Goal: Task Accomplishment & Management: Use online tool/utility

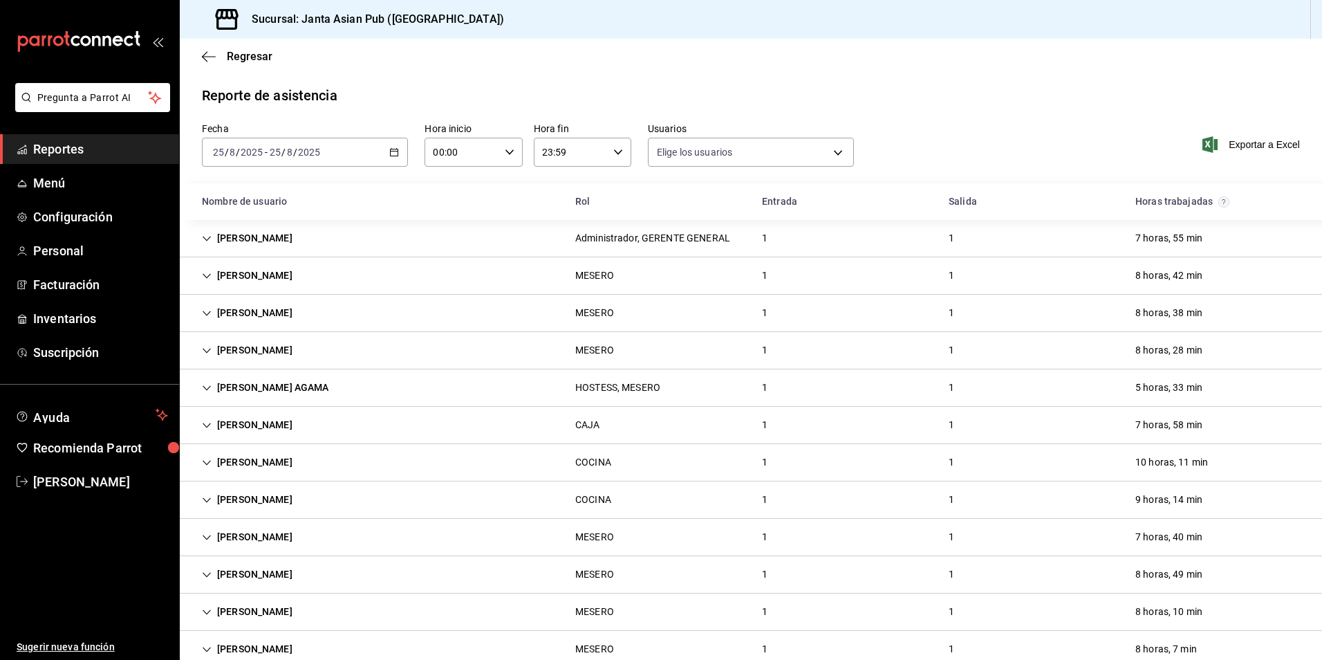
type input "0ce81fc3-f329-4ae3-8004-088a30f20492,1e181a7a-d990-4121-8841-349673544ea7,5189f…"
click at [340, 154] on div "[DATE] [DATE] - [DATE] [DATE]" at bounding box center [305, 152] width 206 height 29
click at [262, 222] on span "Ayer" at bounding box center [267, 225] width 107 height 15
click at [1254, 142] on font "Exportar a Excel" at bounding box center [1264, 144] width 71 height 11
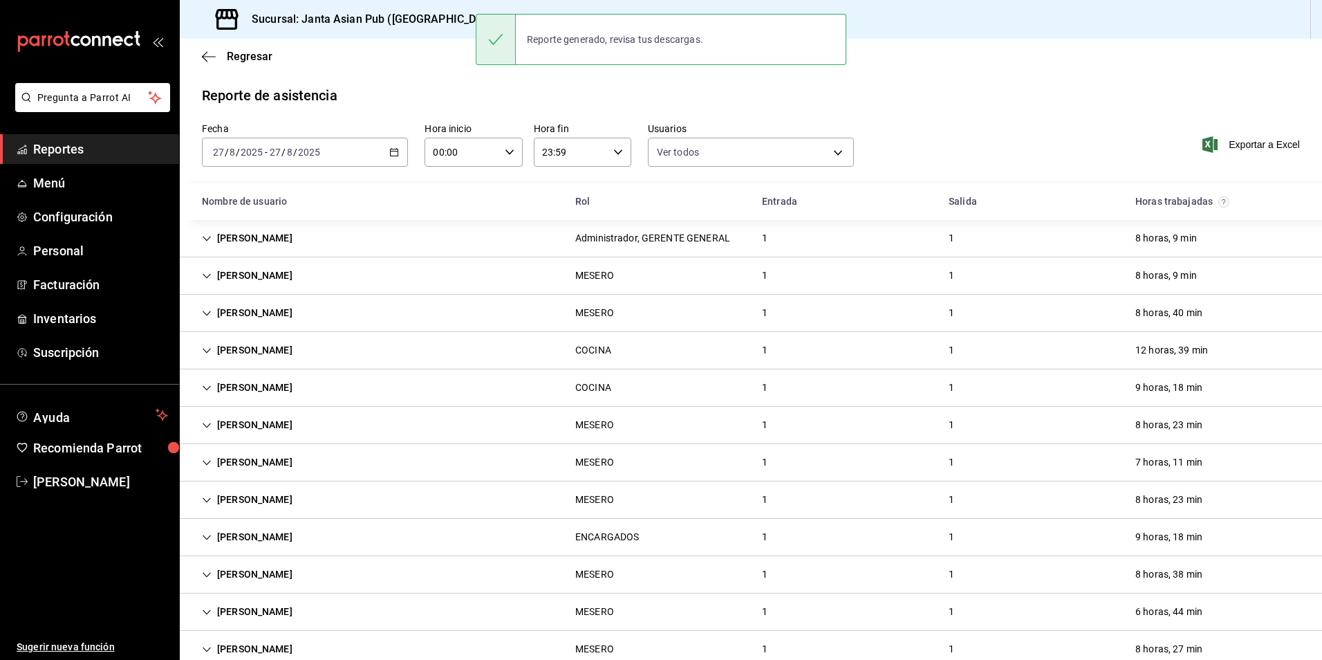
click at [539, 276] on div "[PERSON_NAME] SANTA MESERO 1 1 8 horas, 9 min" at bounding box center [751, 275] width 1142 height 37
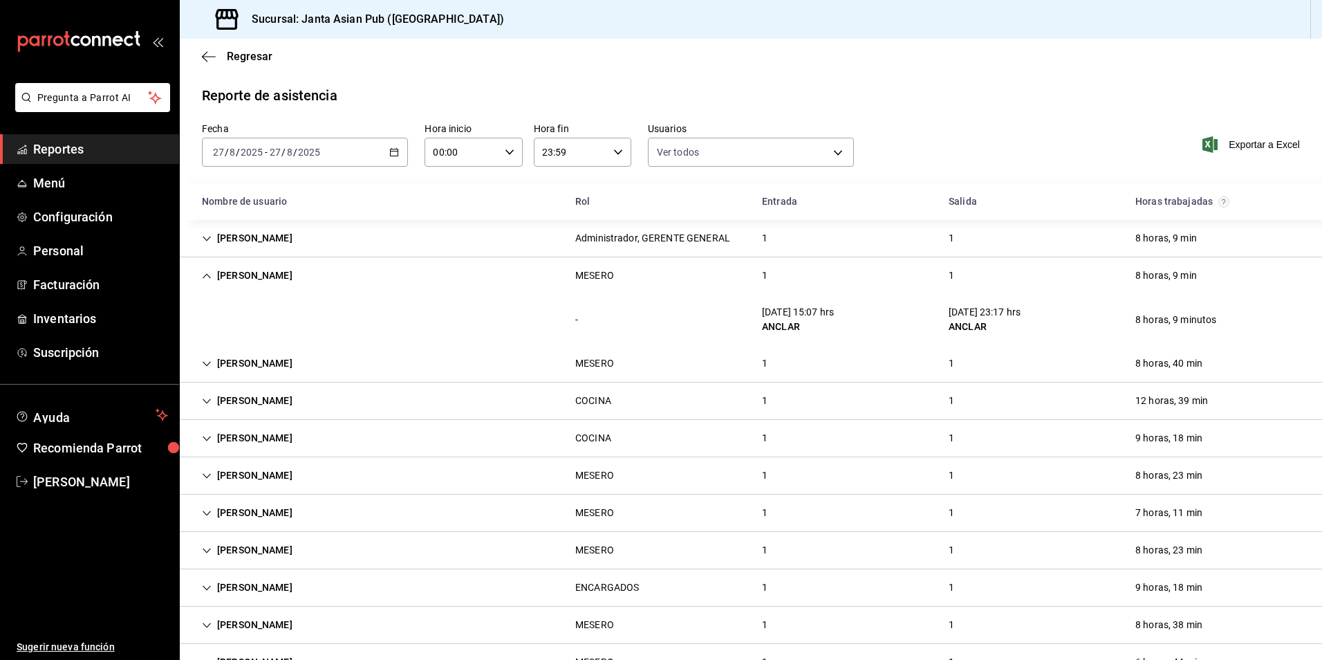
click at [596, 283] on div "MESERO" at bounding box center [594, 276] width 61 height 26
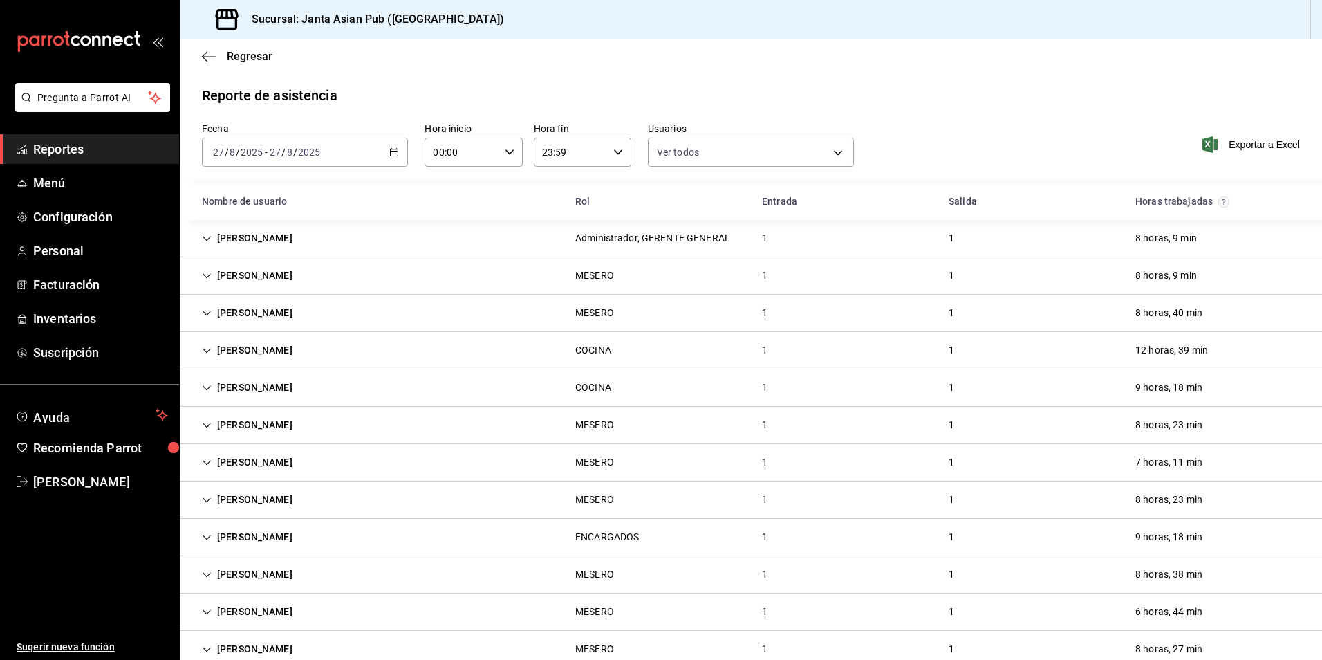
click at [593, 312] on div "MESERO" at bounding box center [594, 313] width 39 height 15
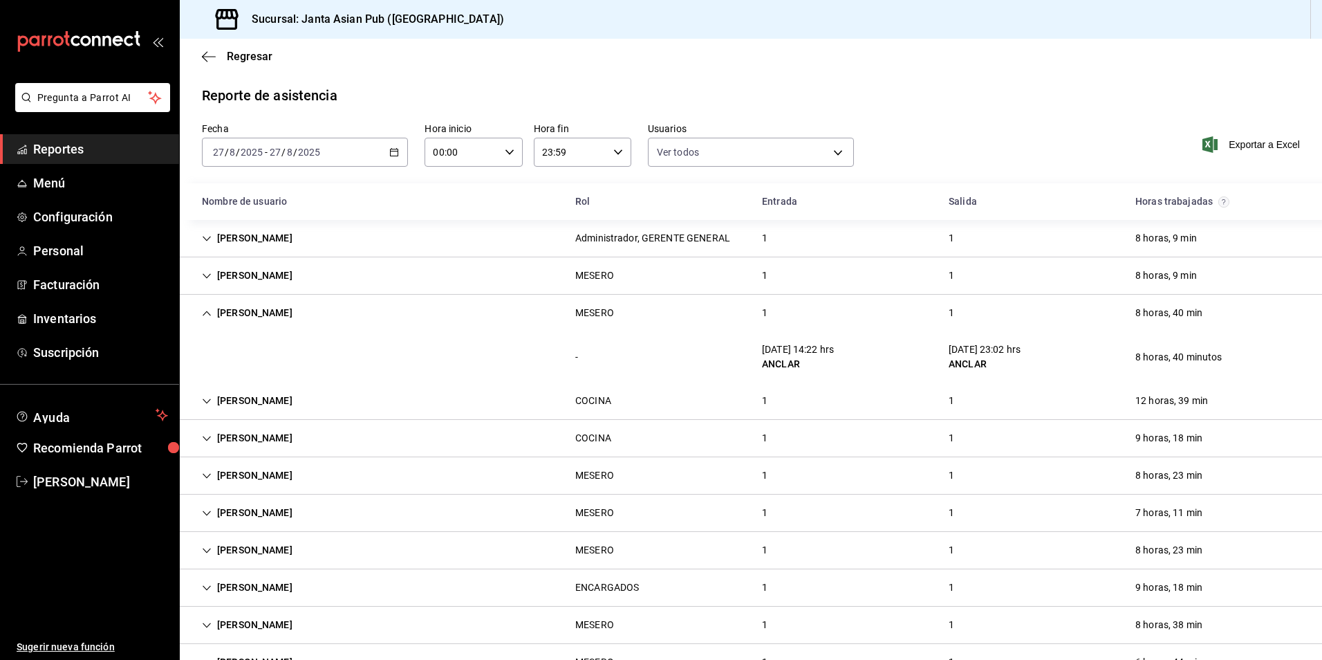
click at [571, 325] on div "MESERO" at bounding box center [594, 313] width 61 height 26
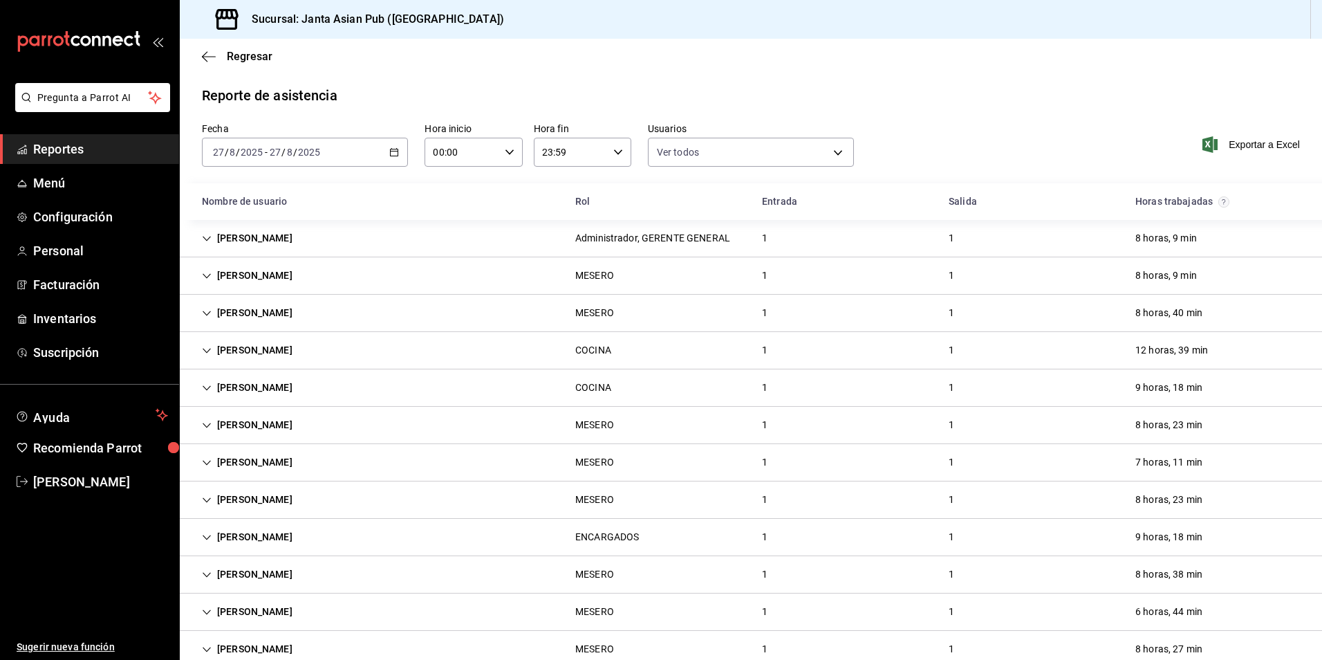
click at [575, 355] on div "COCINA" at bounding box center [593, 350] width 36 height 15
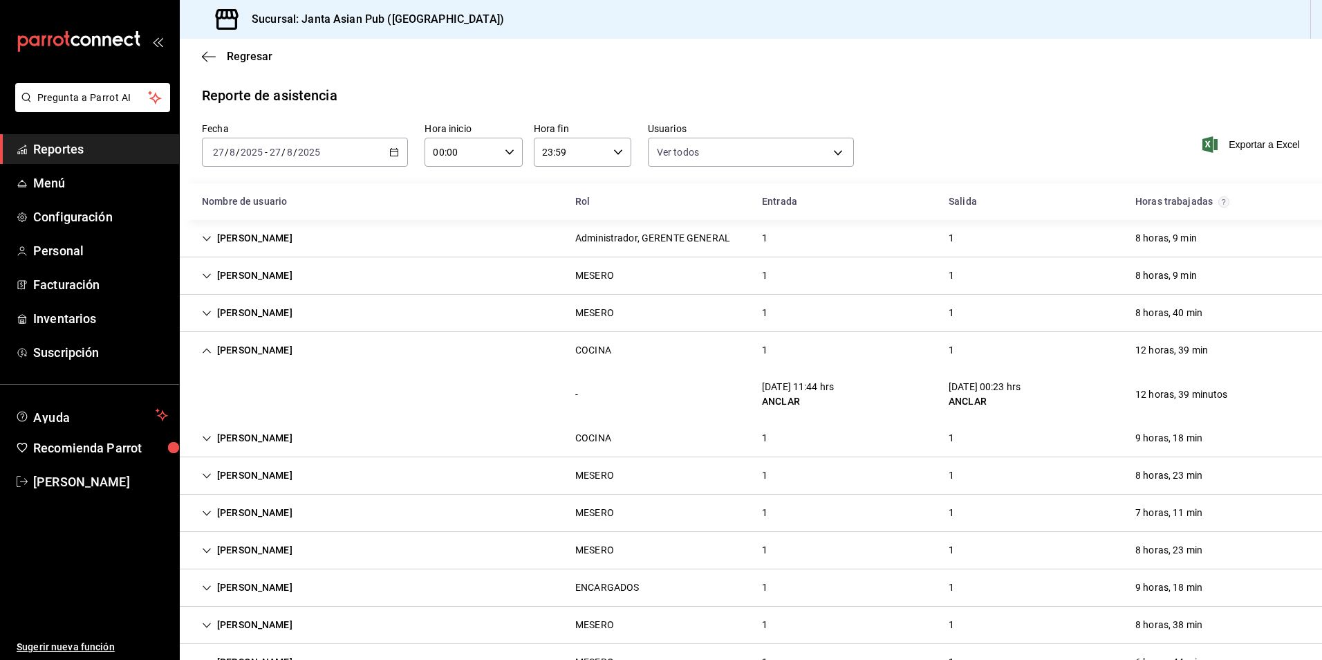
click at [575, 355] on div "COCINA" at bounding box center [593, 350] width 36 height 15
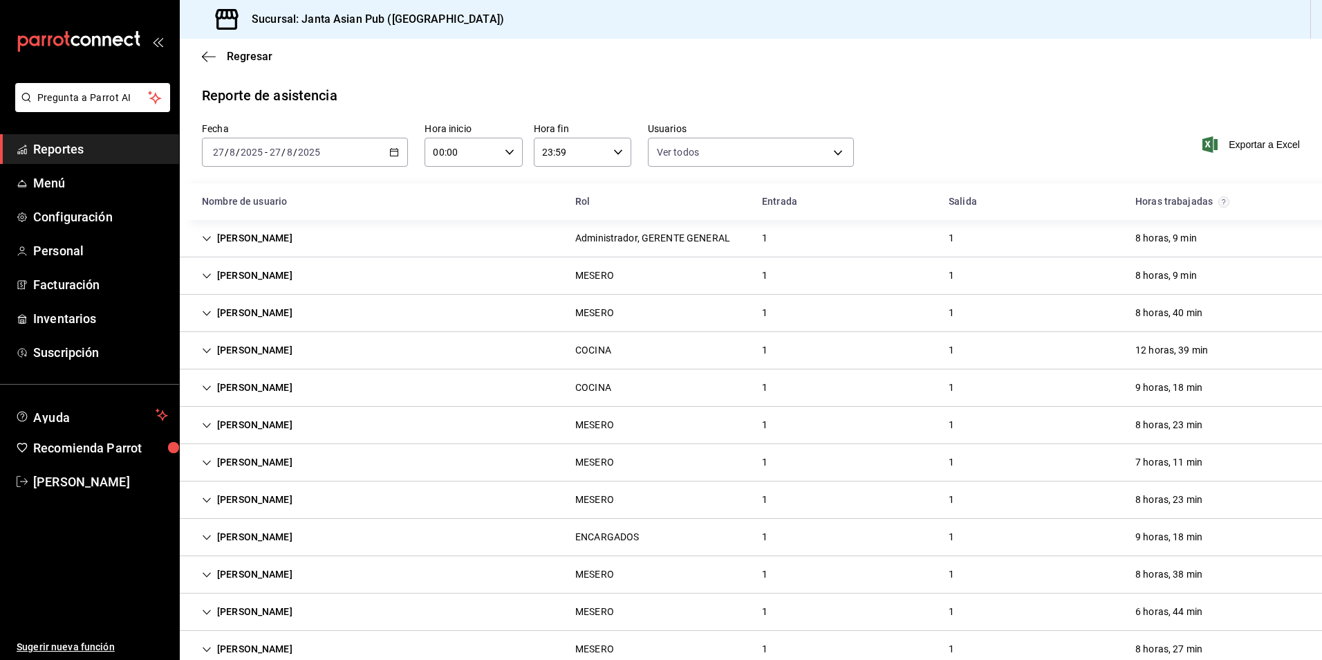
click at [571, 391] on div "COCINA" at bounding box center [593, 388] width 58 height 26
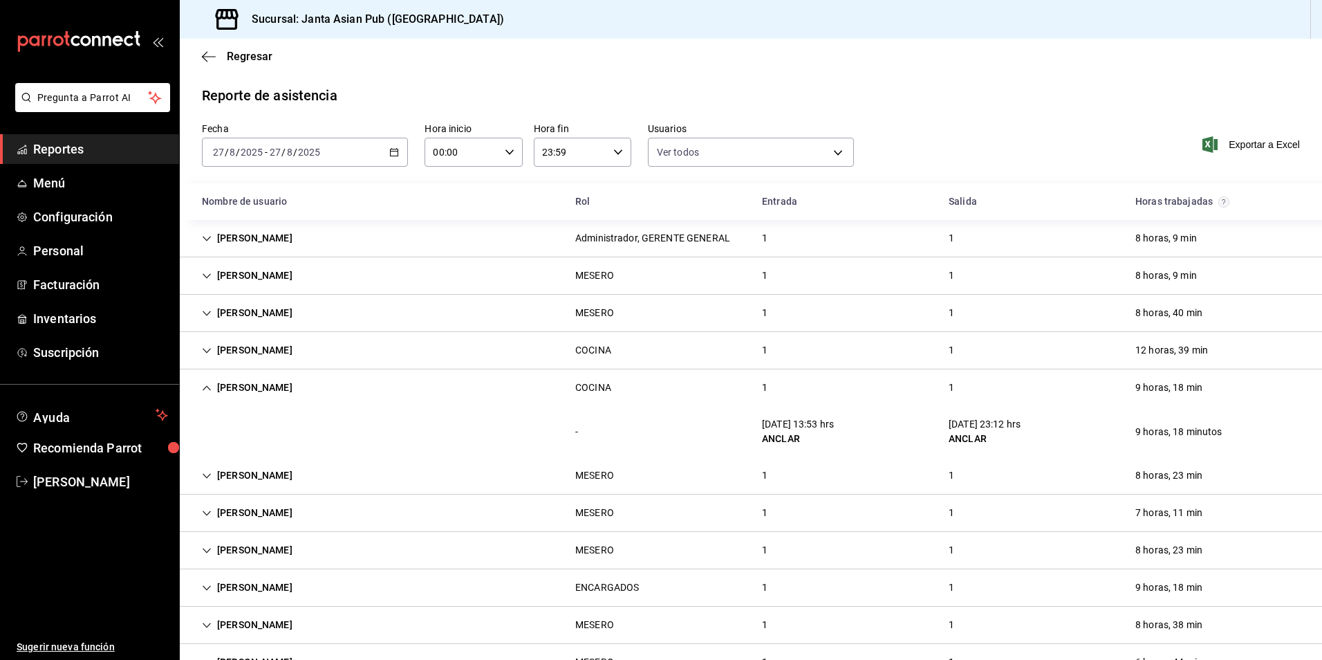
click at [571, 391] on div "COCINA" at bounding box center [593, 388] width 58 height 26
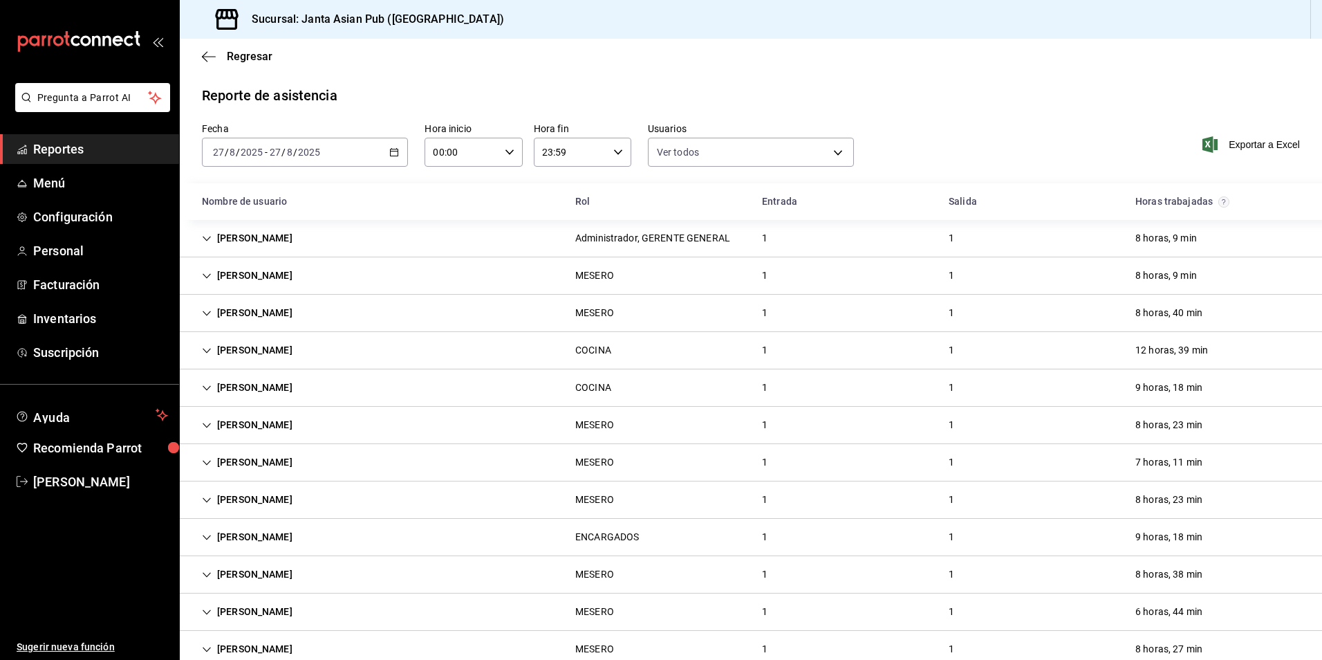
click at [564, 427] on div "MESERO" at bounding box center [594, 425] width 61 height 26
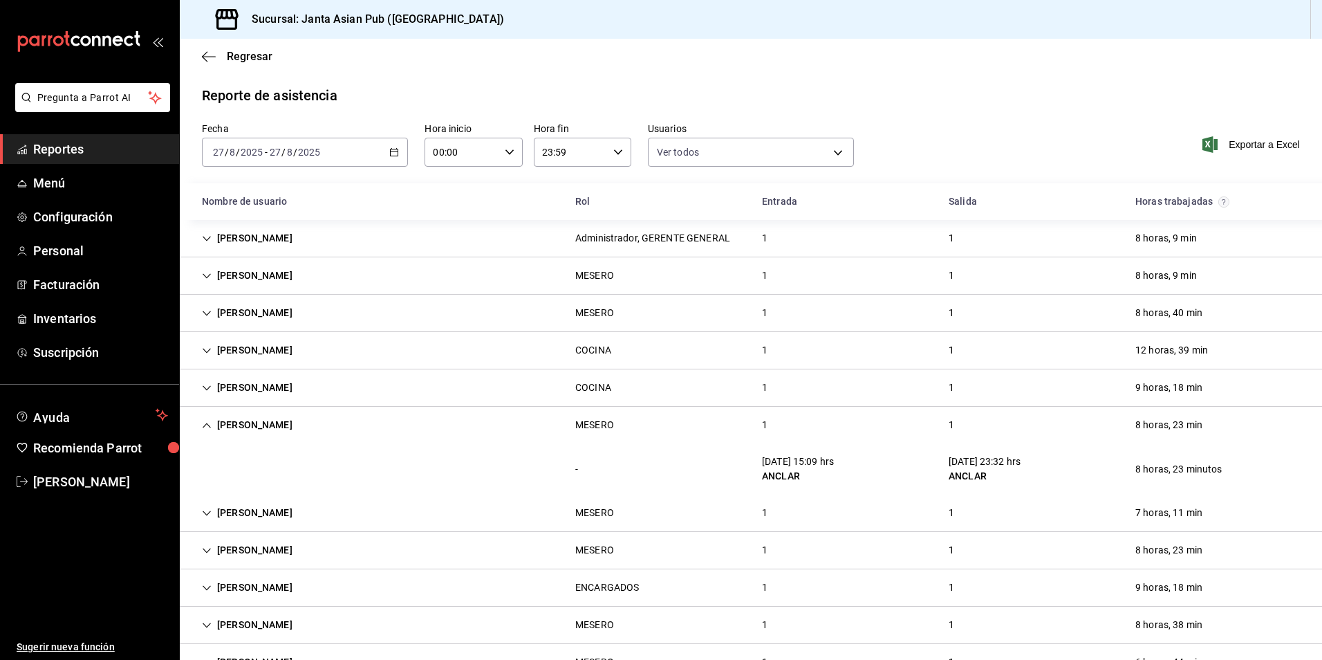
click at [564, 427] on div "MESERO" at bounding box center [594, 425] width 61 height 26
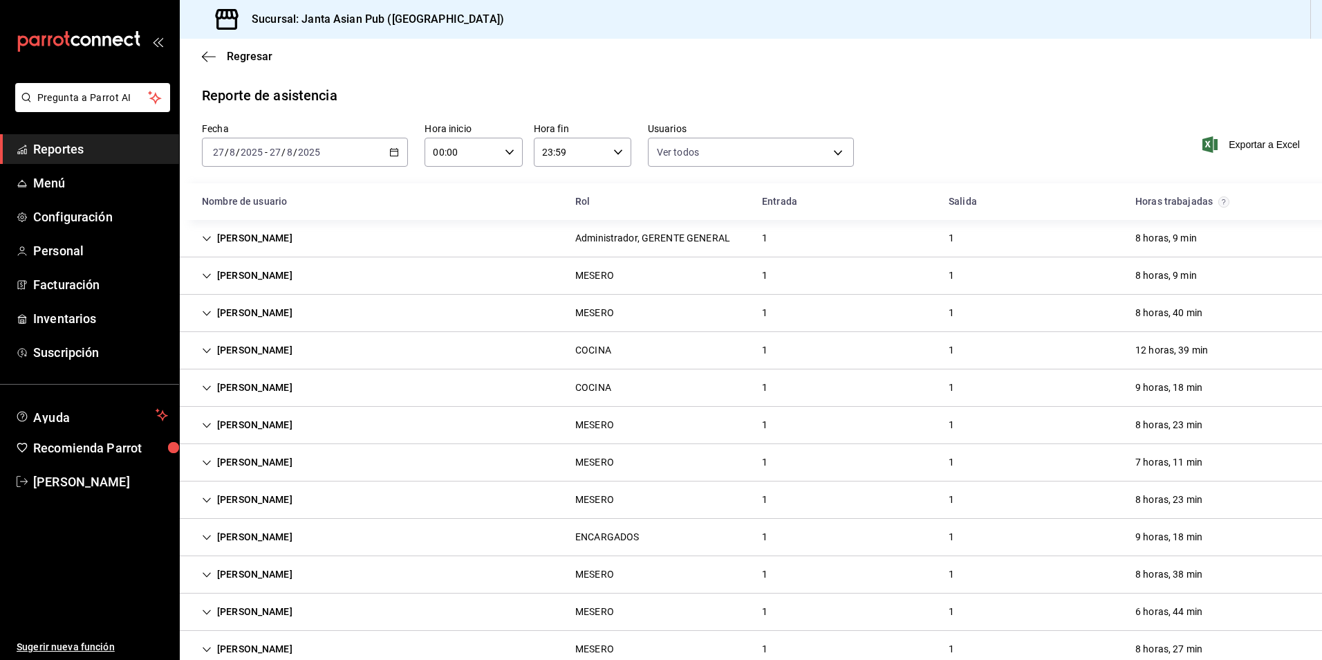
click at [553, 463] on div "[PERSON_NAME] MESERO 1 1 7 horas, 11 min" at bounding box center [751, 462] width 1142 height 37
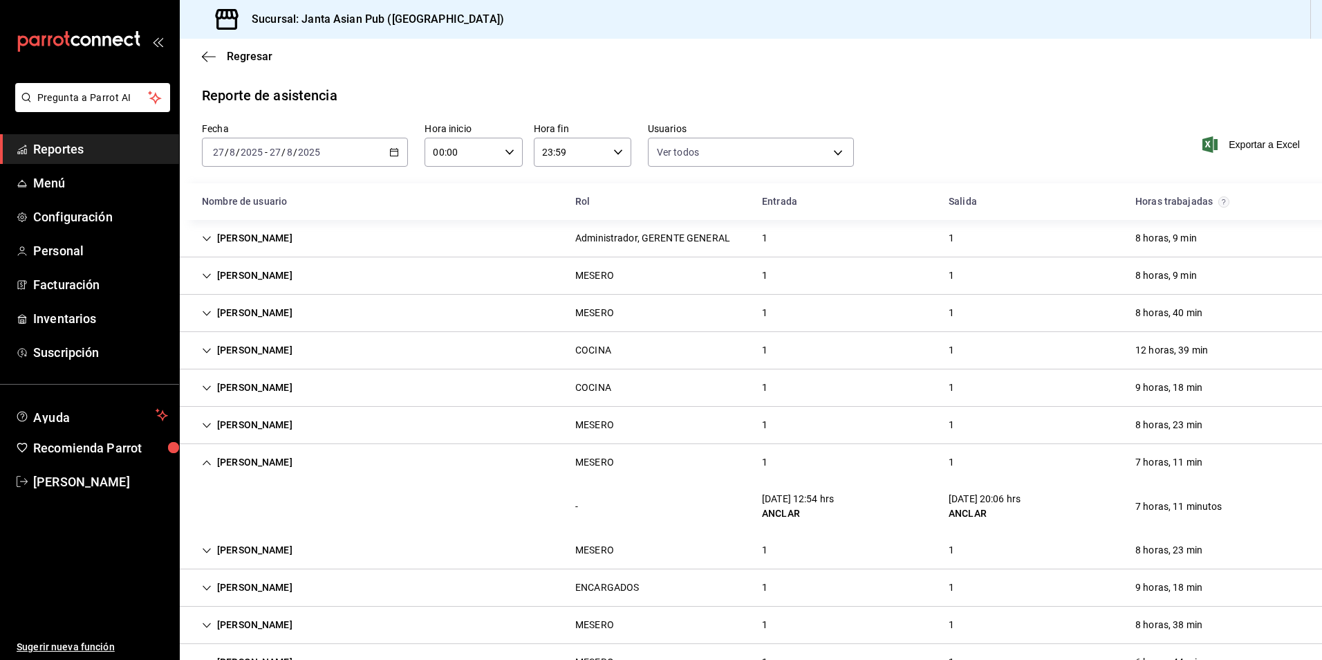
click at [553, 463] on div "[PERSON_NAME] MESERO 1 1 7 horas, 11 min" at bounding box center [751, 462] width 1142 height 37
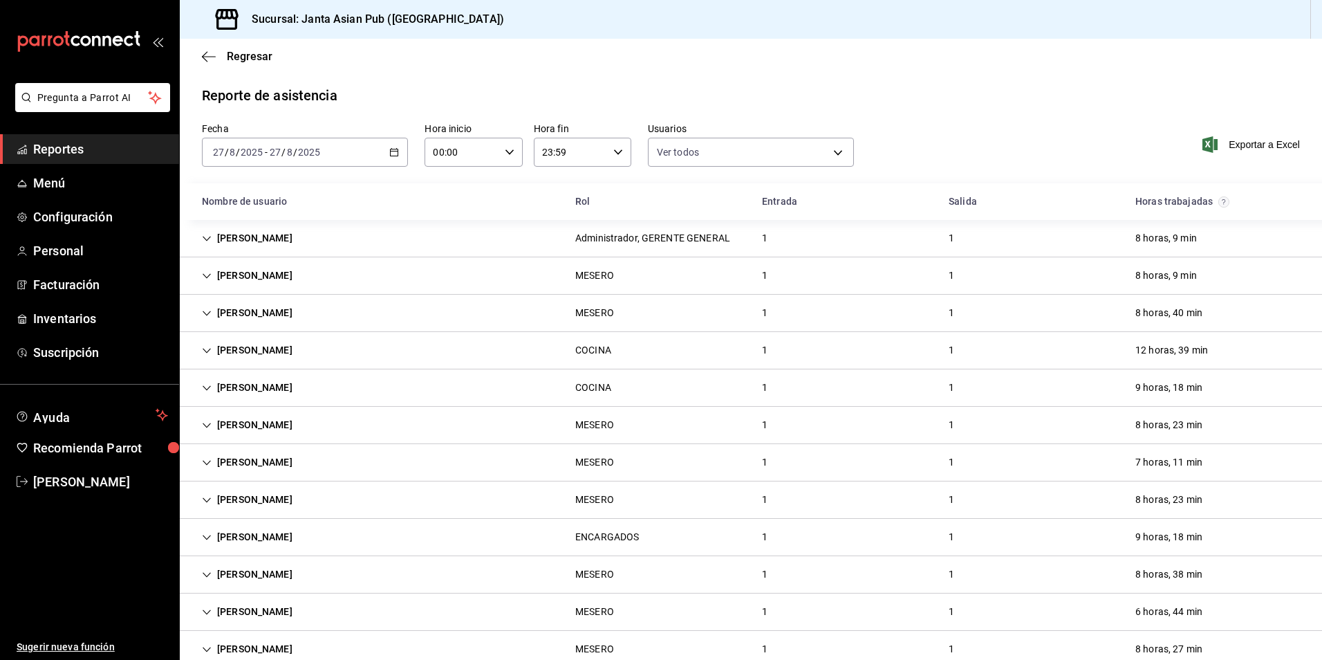
click at [555, 544] on div "[PERSON_NAME] ENCARGADOS 1 1 9 horas, 18 min" at bounding box center [751, 537] width 1142 height 37
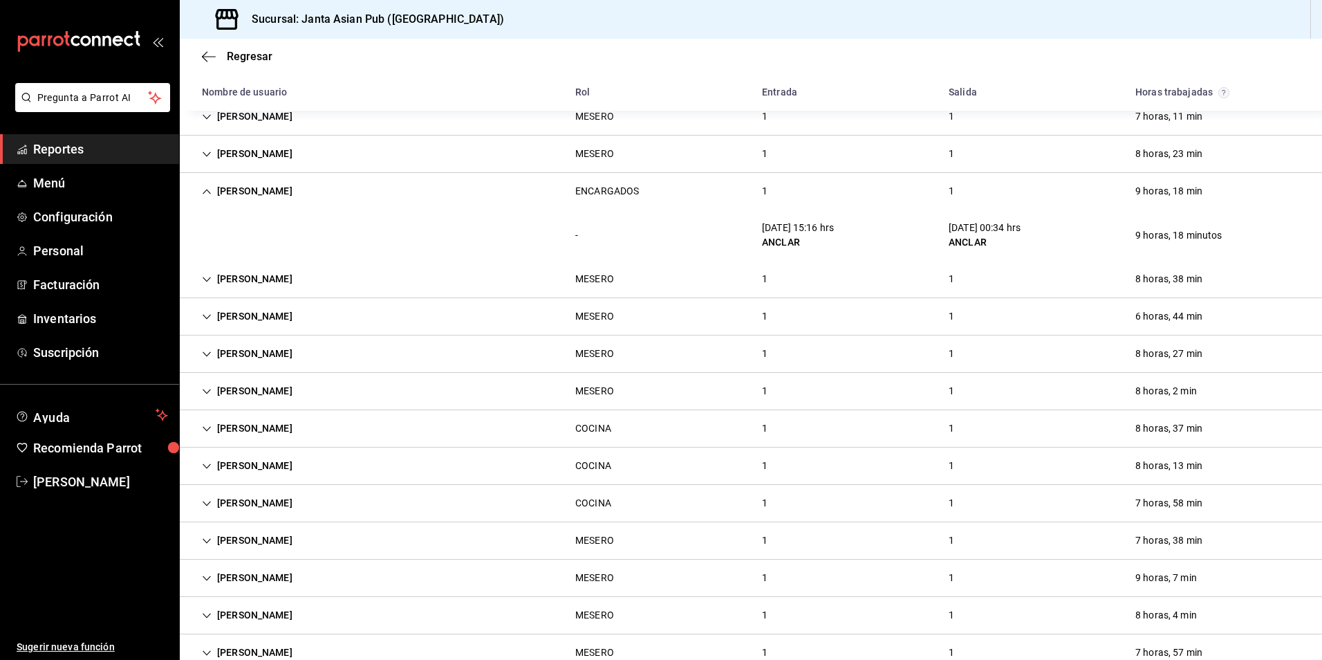
scroll to position [415, 0]
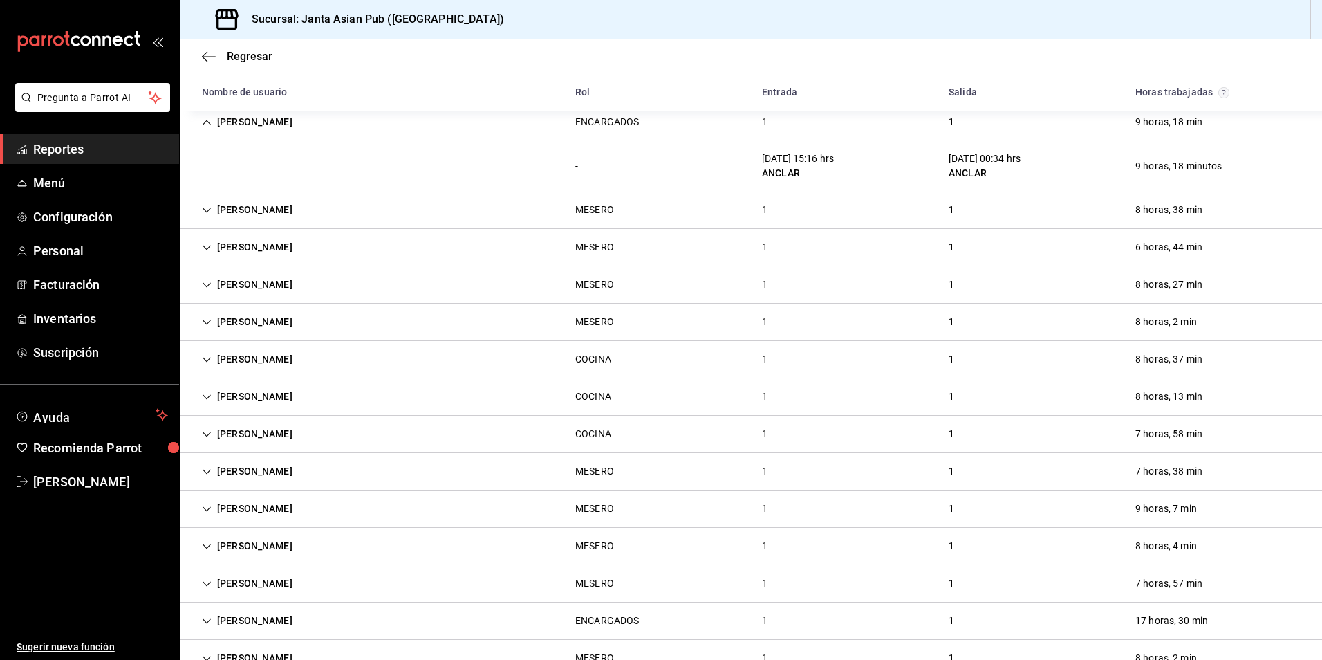
click at [598, 135] on div "[PERSON_NAME] ENCARGADOS 1 1 9 horas, 18 min" at bounding box center [751, 122] width 1142 height 37
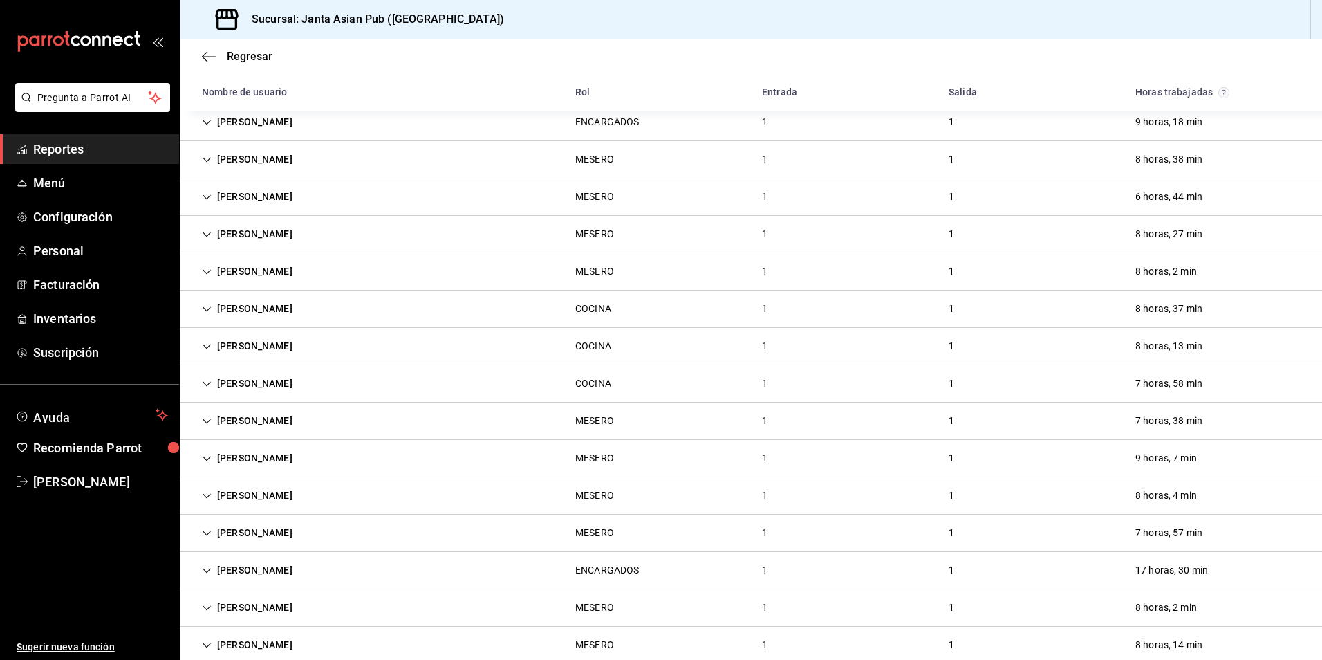
click at [591, 161] on div "MESERO" at bounding box center [594, 159] width 39 height 15
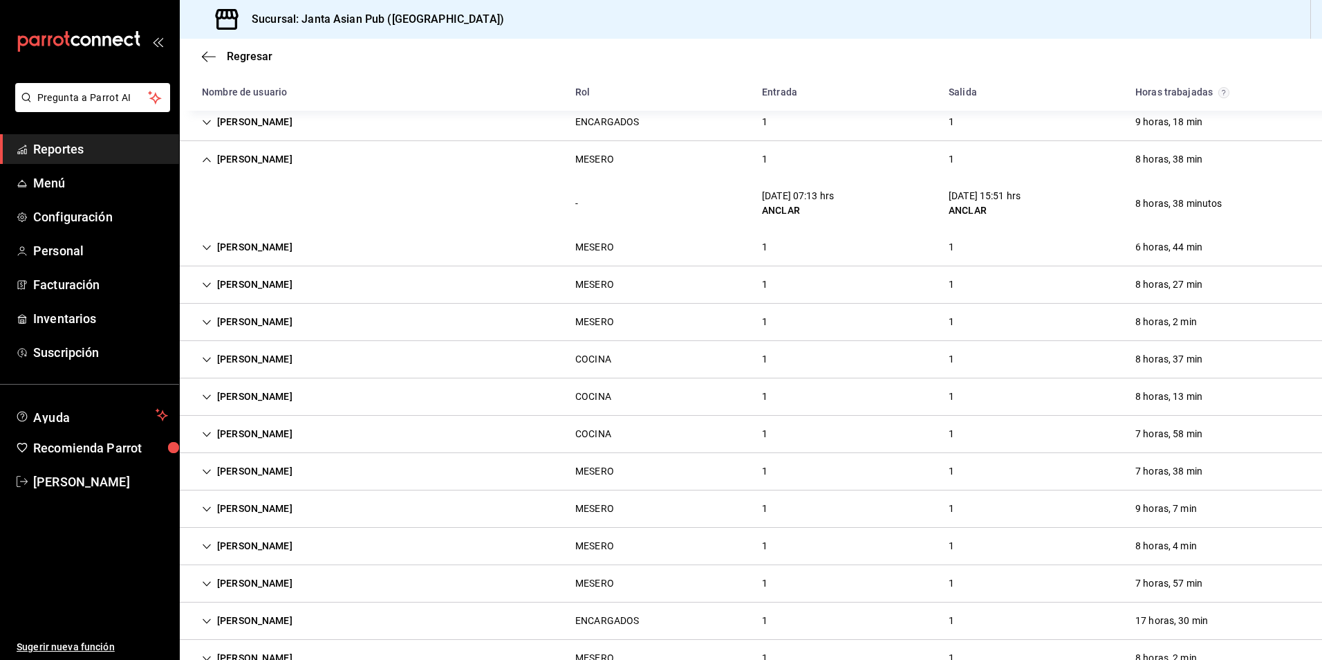
click at [590, 160] on div "MESERO" at bounding box center [594, 159] width 39 height 15
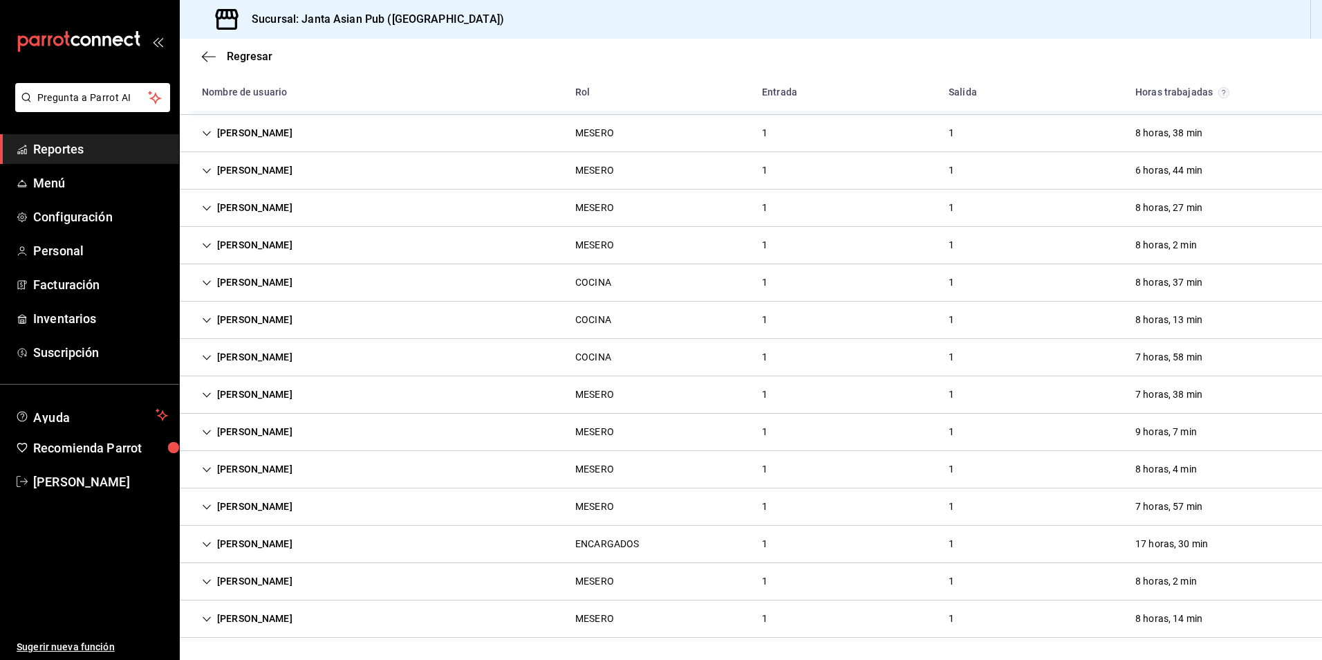
click at [581, 420] on div "MESERO" at bounding box center [594, 432] width 61 height 26
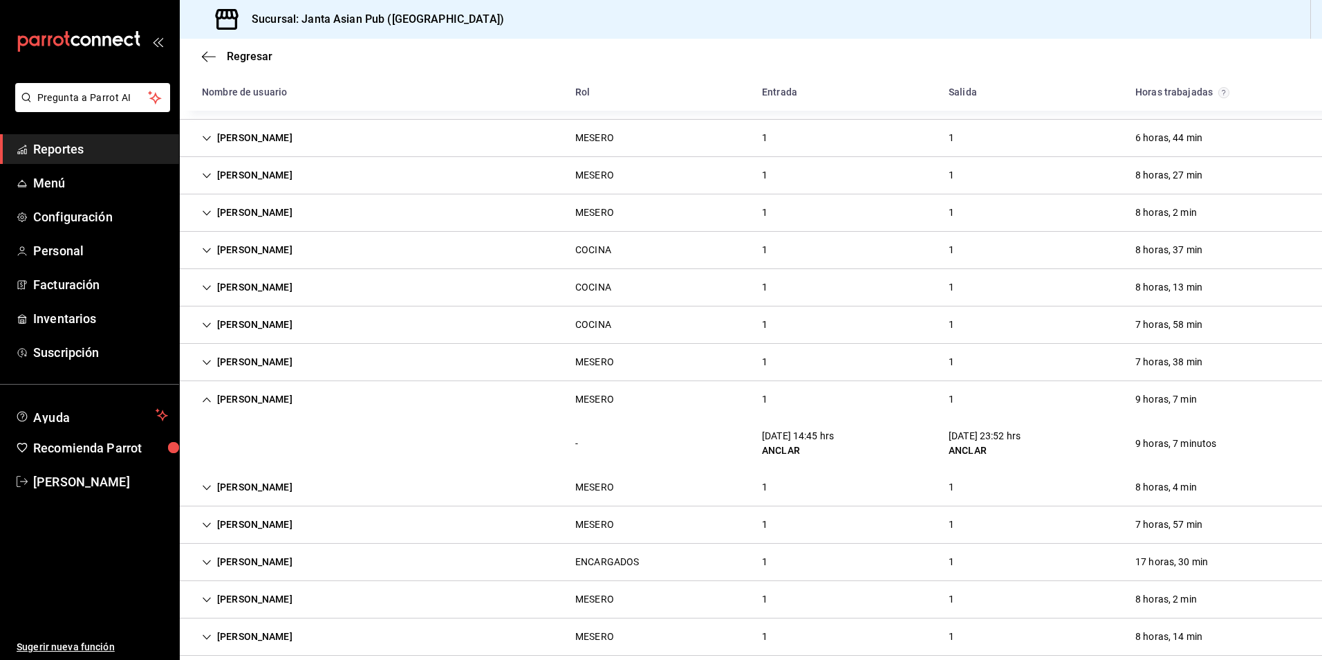
scroll to position [492, 0]
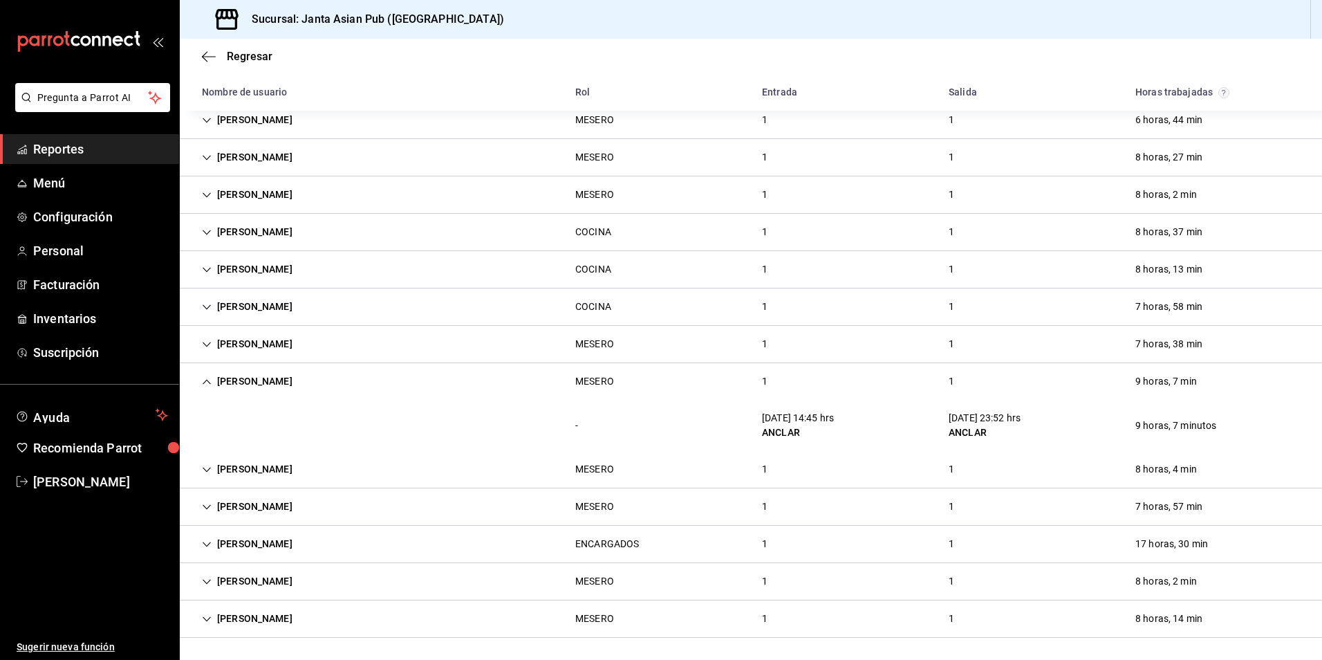
click at [604, 383] on div "MESERO" at bounding box center [594, 381] width 39 height 15
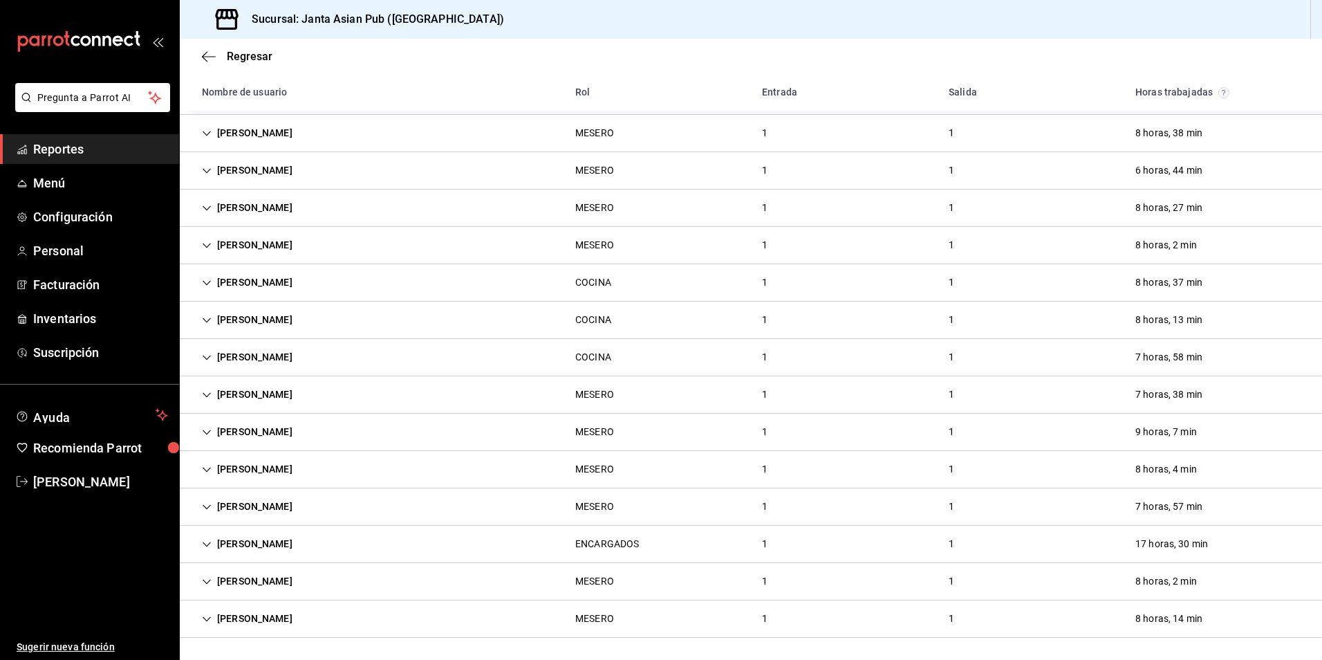
scroll to position [441, 0]
click at [472, 506] on div "[PERSON_NAME] MESERO 1 1 7 horas, 57 min" at bounding box center [751, 506] width 1142 height 37
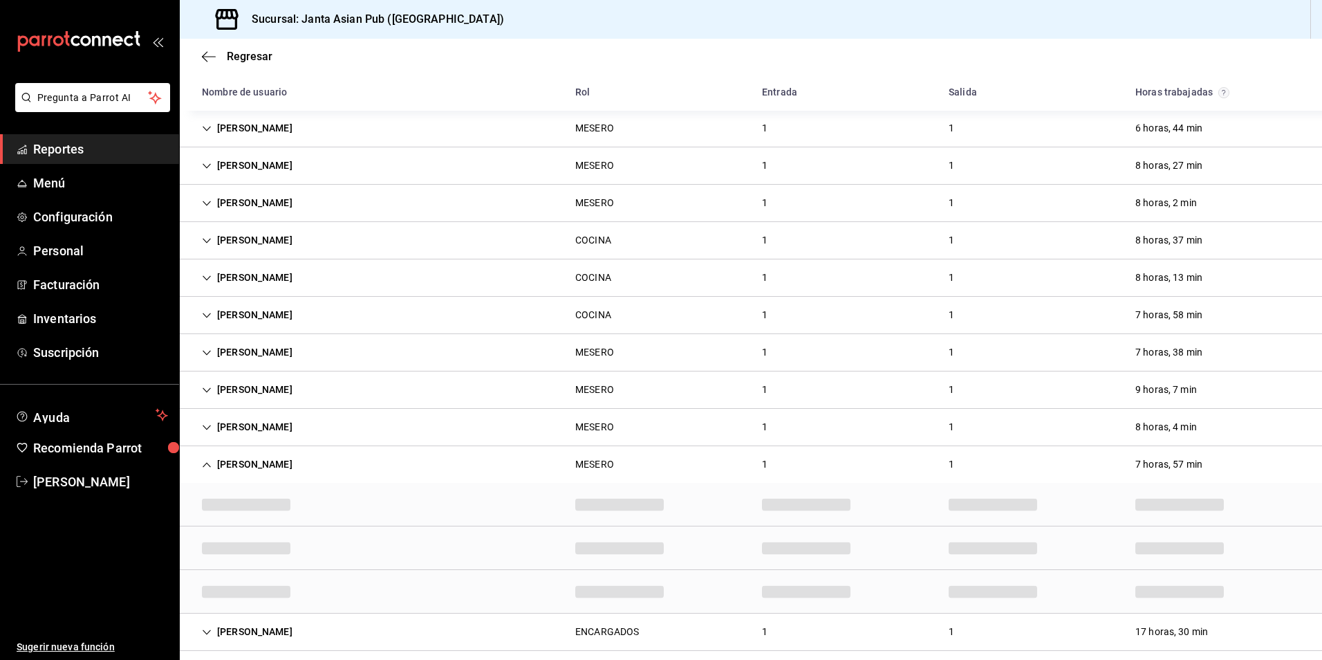
scroll to position [483, 0]
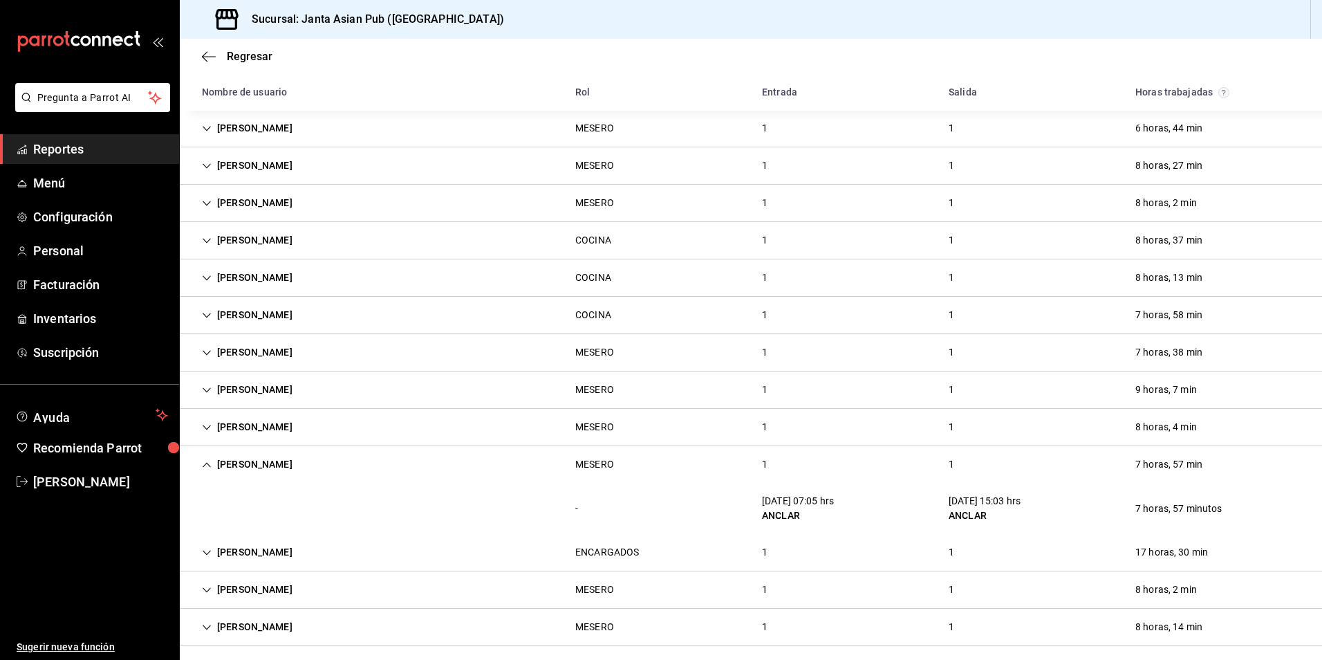
click at [548, 469] on div "[PERSON_NAME] MESERO 1 1 7 horas, 57 min" at bounding box center [751, 464] width 1142 height 37
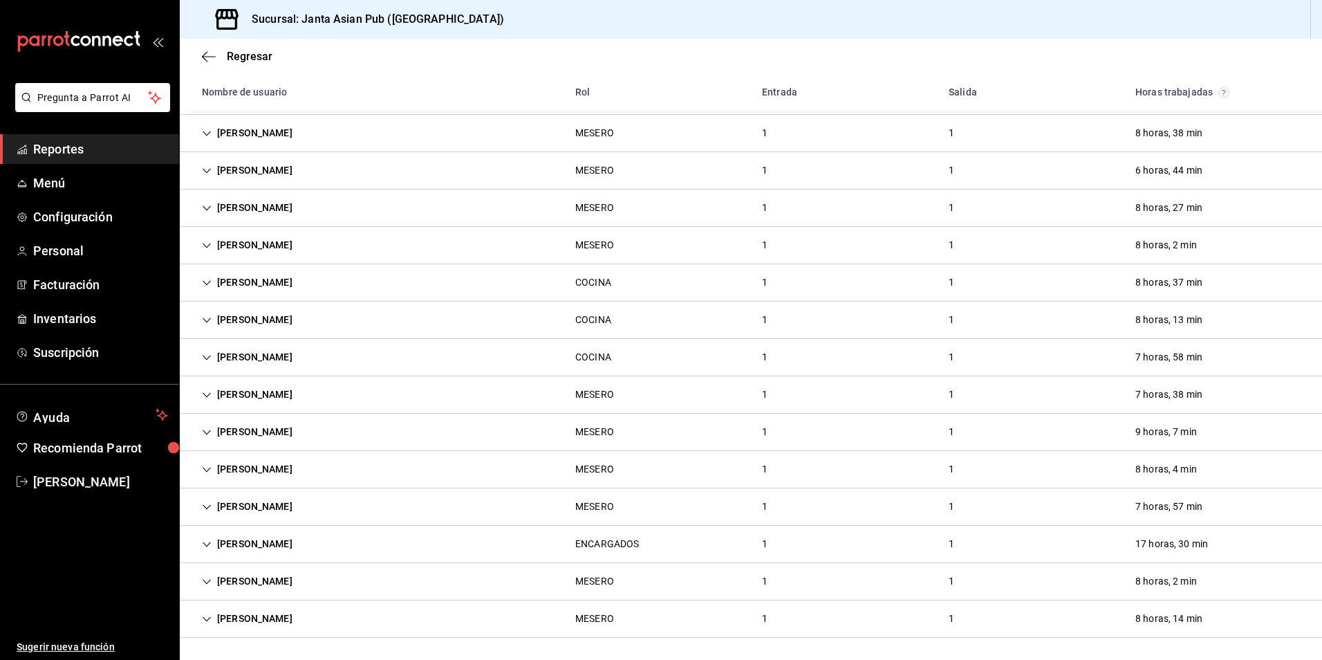
scroll to position [441, 0]
click at [524, 537] on div "[PERSON_NAME] ENCARGADOS 1 1 17 horas, 30 min" at bounding box center [751, 544] width 1142 height 37
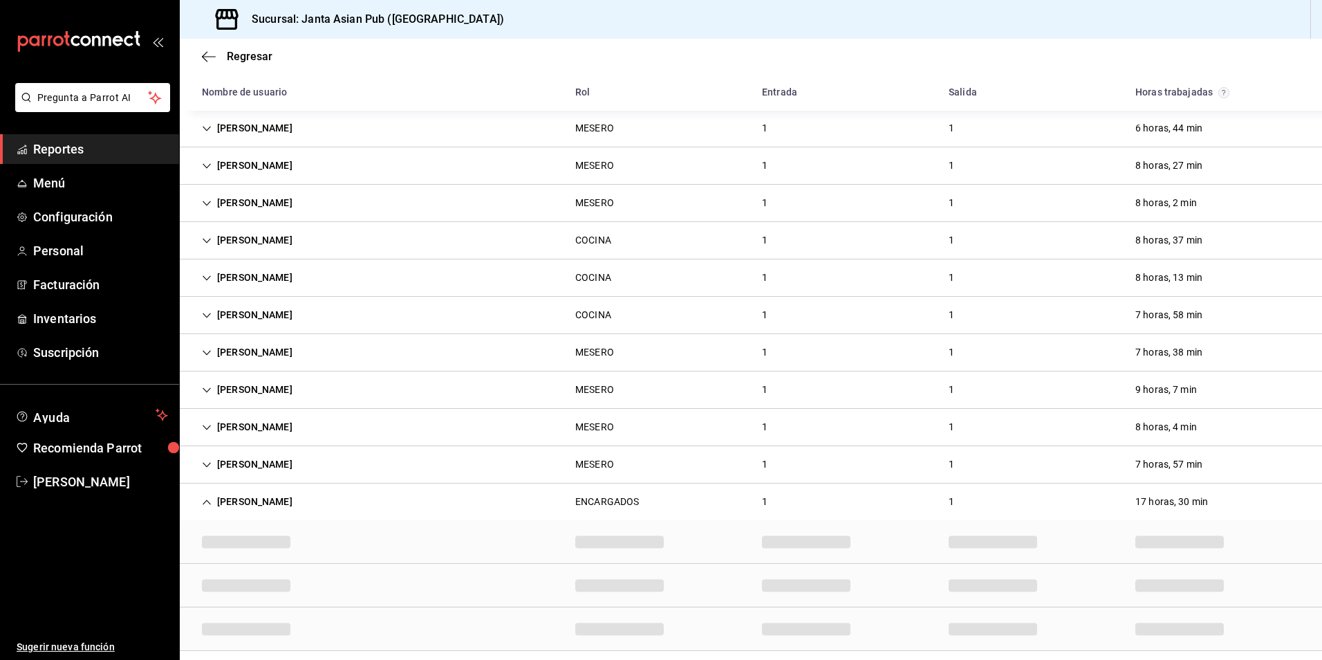
scroll to position [483, 0]
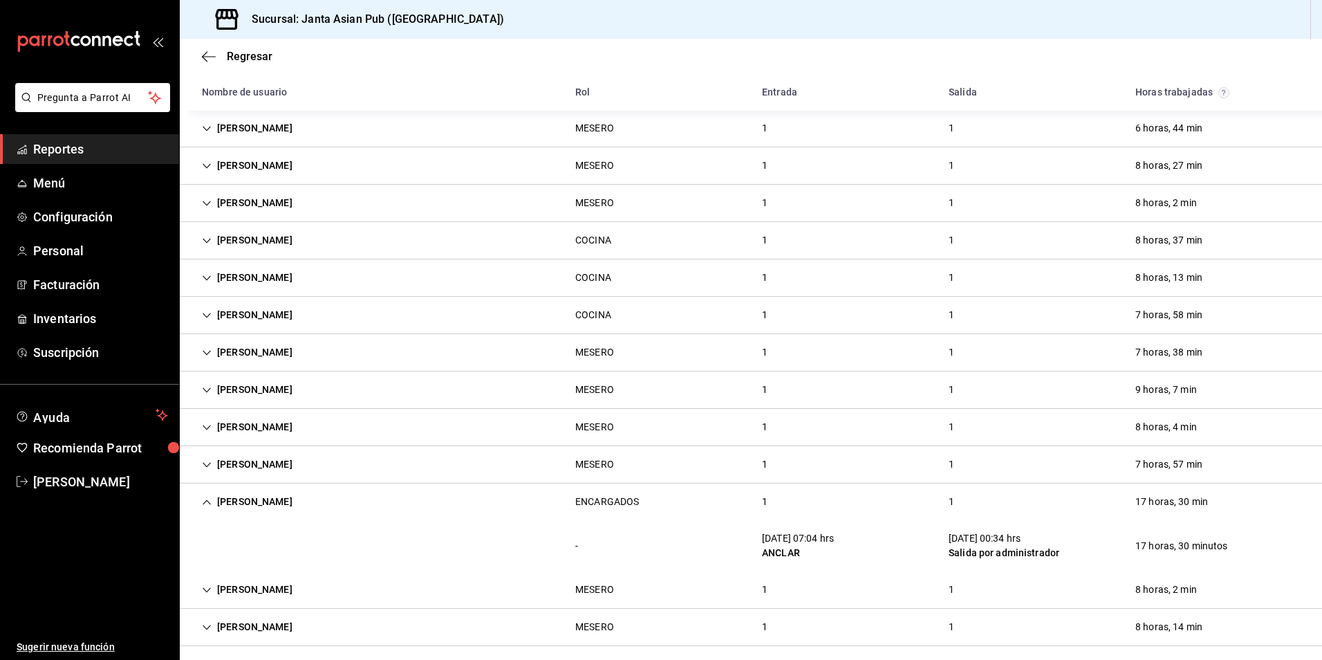
click at [546, 506] on div "[PERSON_NAME] ENCARGADOS 1 1 17 horas, 30 min" at bounding box center [751, 501] width 1142 height 37
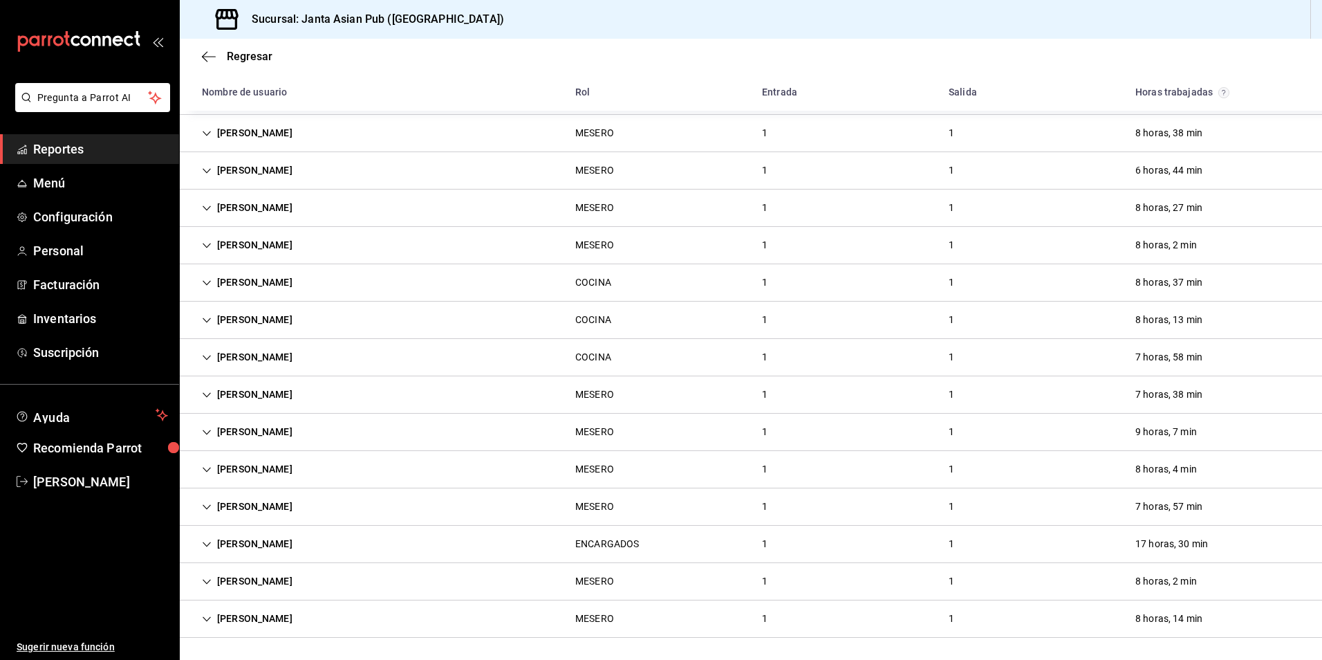
scroll to position [441, 0]
click at [482, 580] on div "[PERSON_NAME] MESERO 1 1 8 horas, 2 min" at bounding box center [751, 581] width 1142 height 37
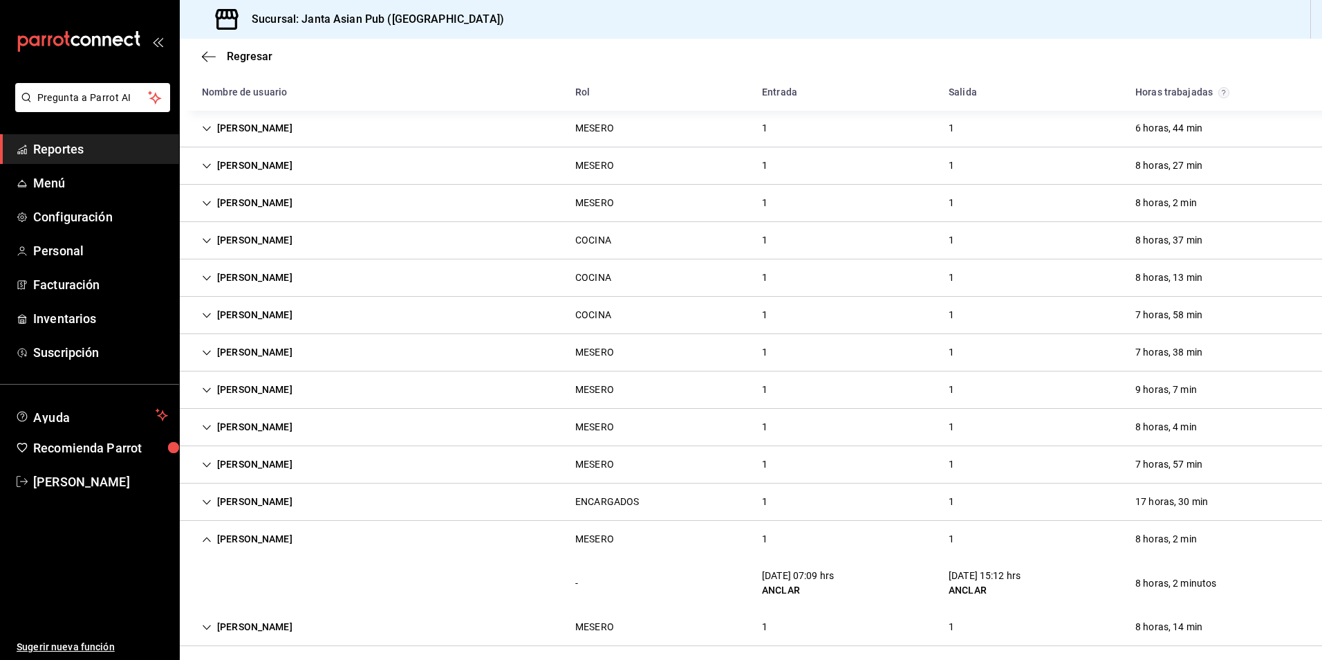
scroll to position [492, 0]
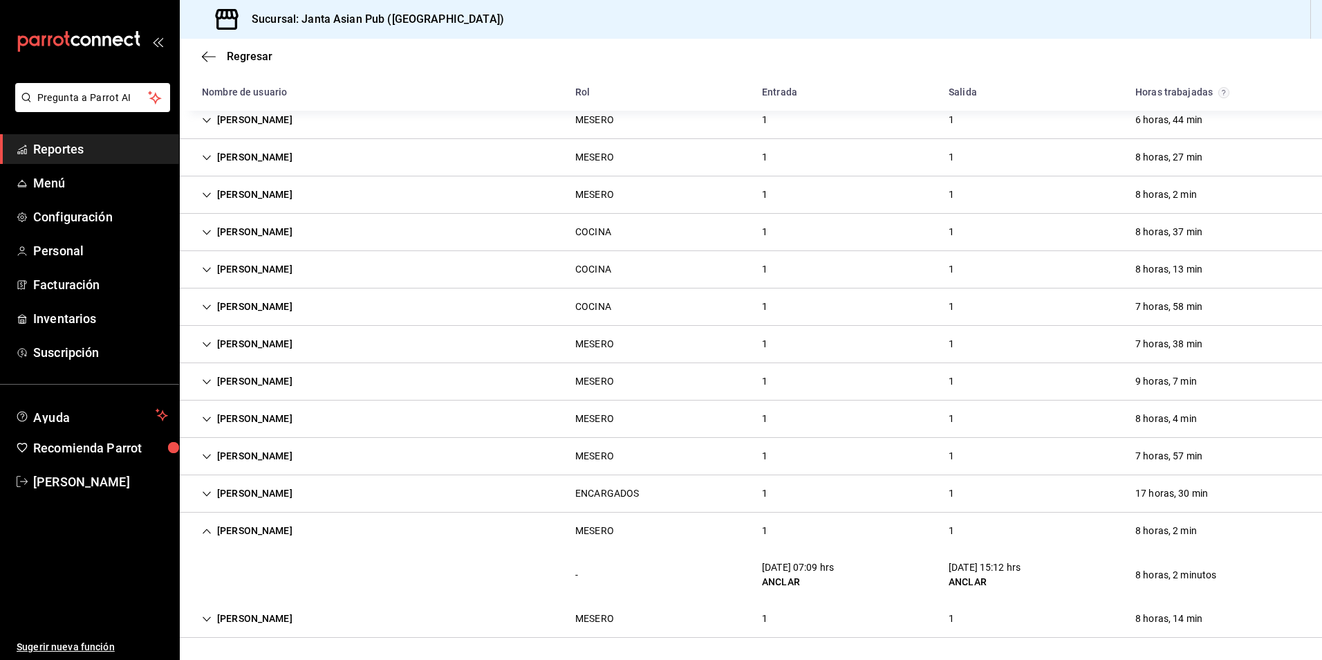
click at [508, 523] on div "[PERSON_NAME] MESERO 1 1 8 horas, 2 min" at bounding box center [751, 530] width 1142 height 37
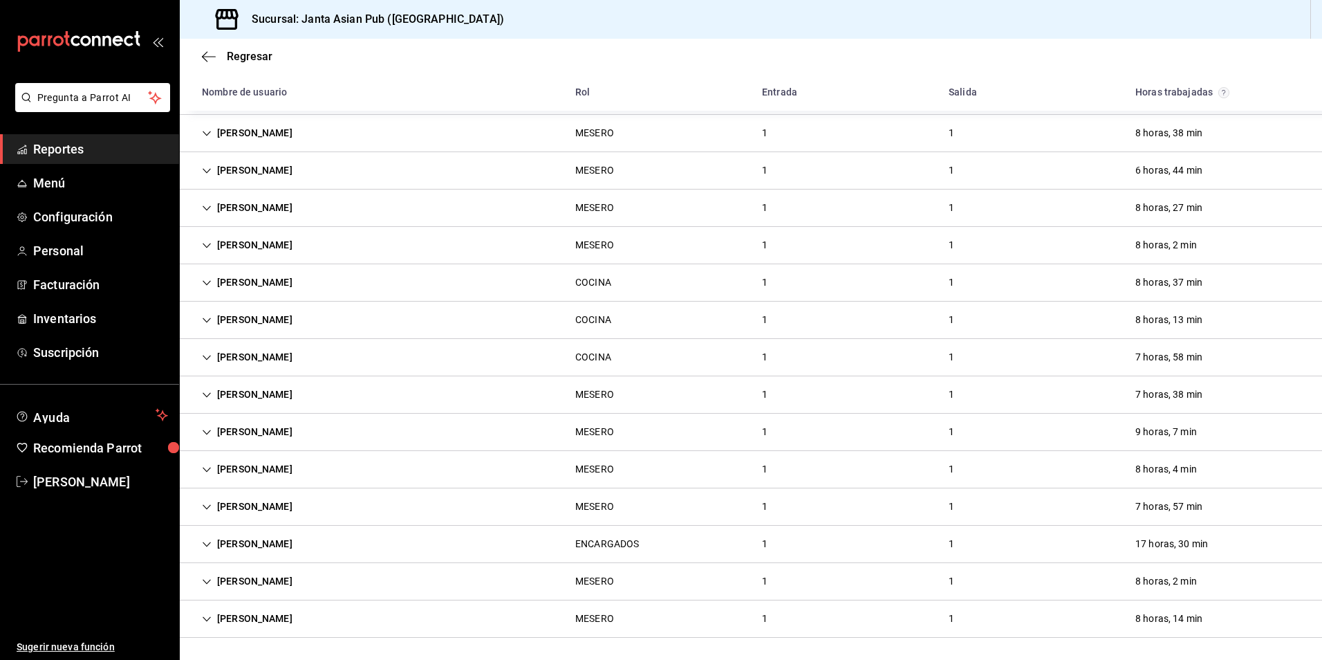
click at [487, 608] on div "[PERSON_NAME] 1 1 8 horas, 14 min" at bounding box center [751, 618] width 1142 height 37
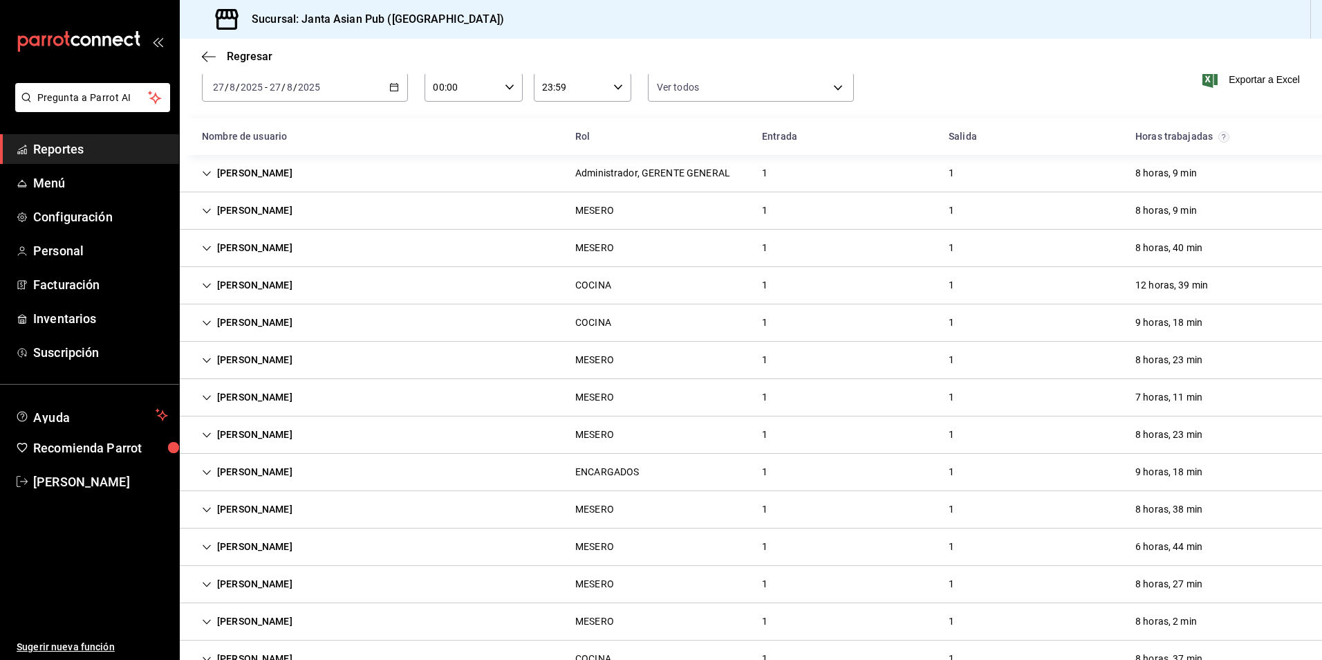
scroll to position [0, 0]
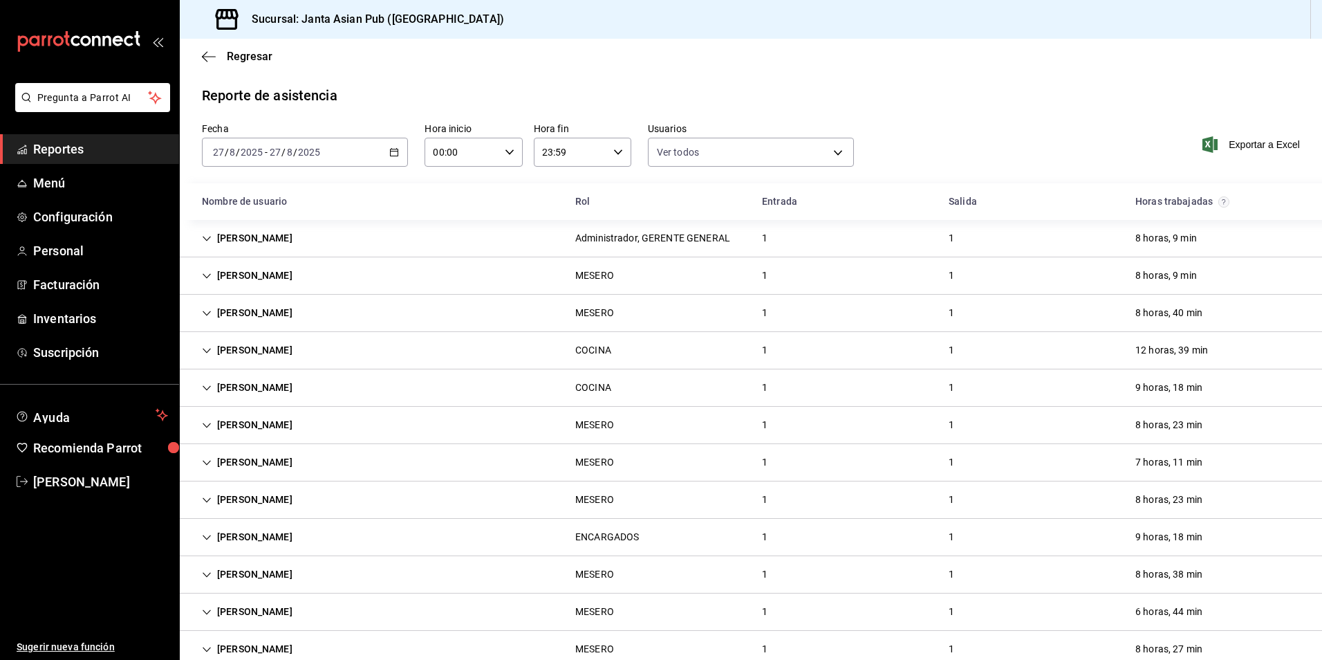
click at [397, 149] on icon "button" at bounding box center [394, 152] width 10 height 10
click at [270, 260] on span "Semana actual" at bounding box center [267, 256] width 107 height 15
click at [341, 156] on div "[DATE] [DATE] - [DATE] [DATE]" at bounding box center [305, 152] width 206 height 29
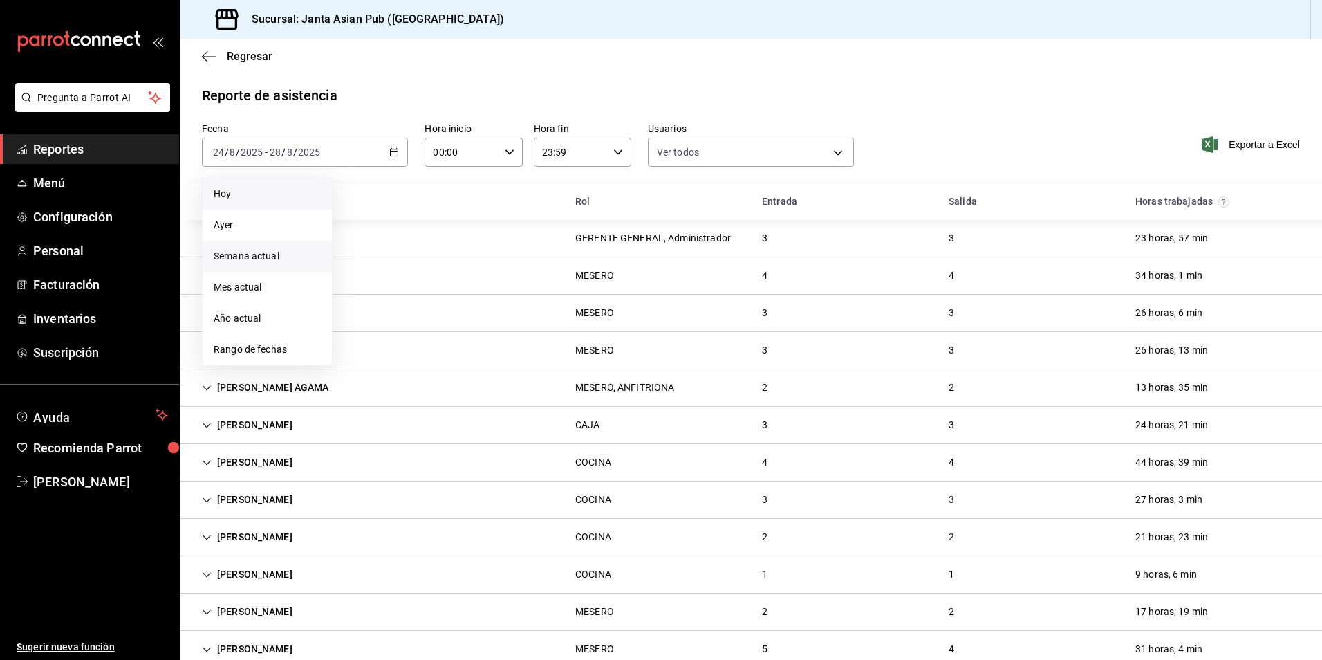
click at [254, 197] on span "Hoy" at bounding box center [267, 194] width 107 height 15
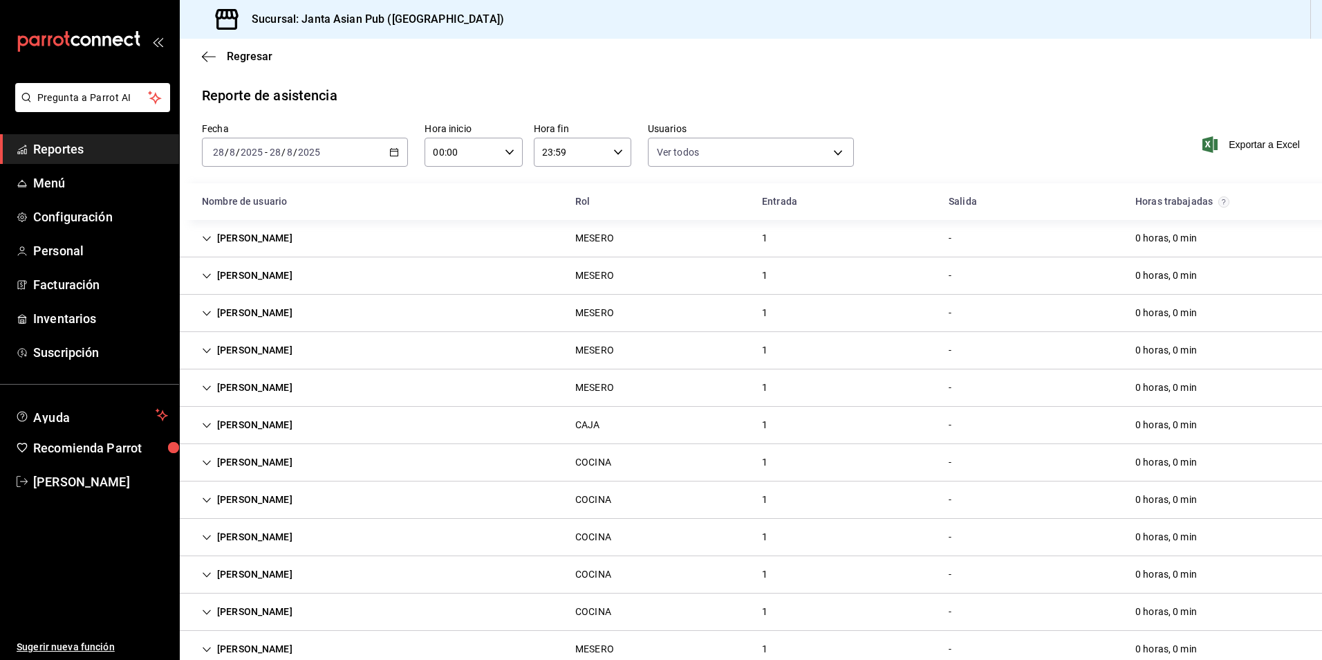
click at [393, 155] on icon "button" at bounding box center [394, 152] width 10 height 10
click at [260, 345] on span "Rango de fechas" at bounding box center [267, 349] width 107 height 15
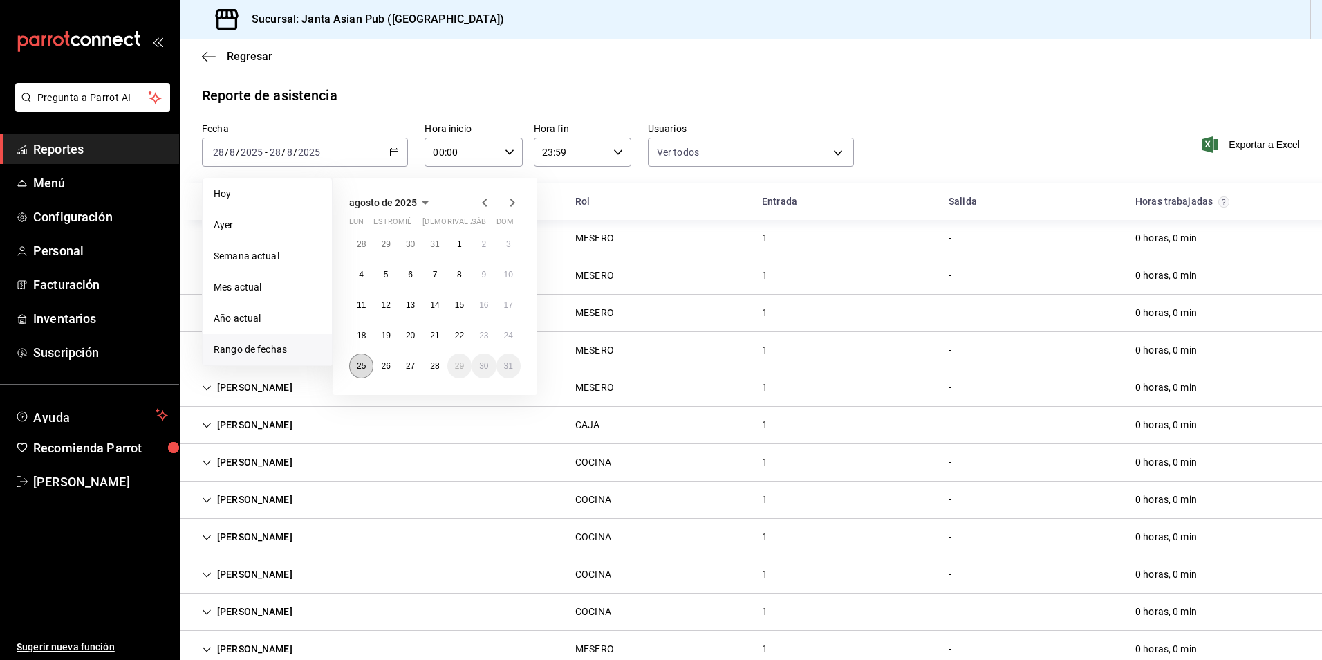
click at [364, 365] on abbr "25" at bounding box center [361, 366] width 9 height 10
click at [362, 367] on abbr "25" at bounding box center [361, 366] width 9 height 10
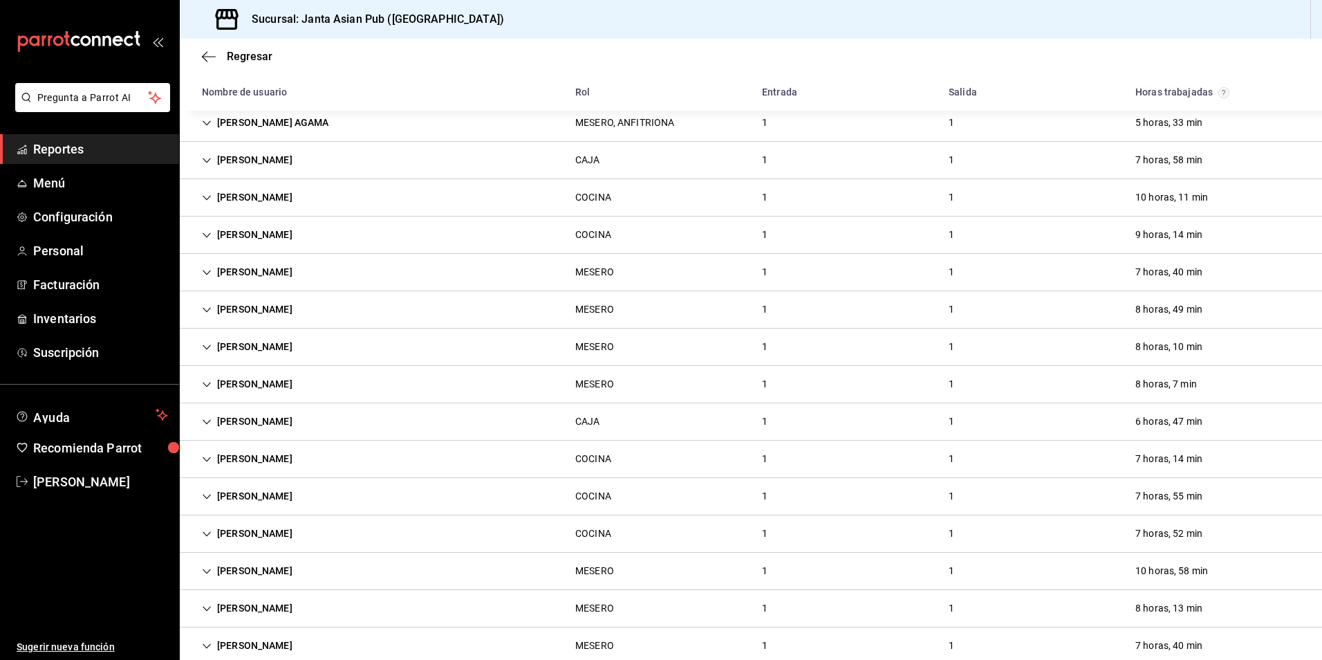
scroll to position [277, 0]
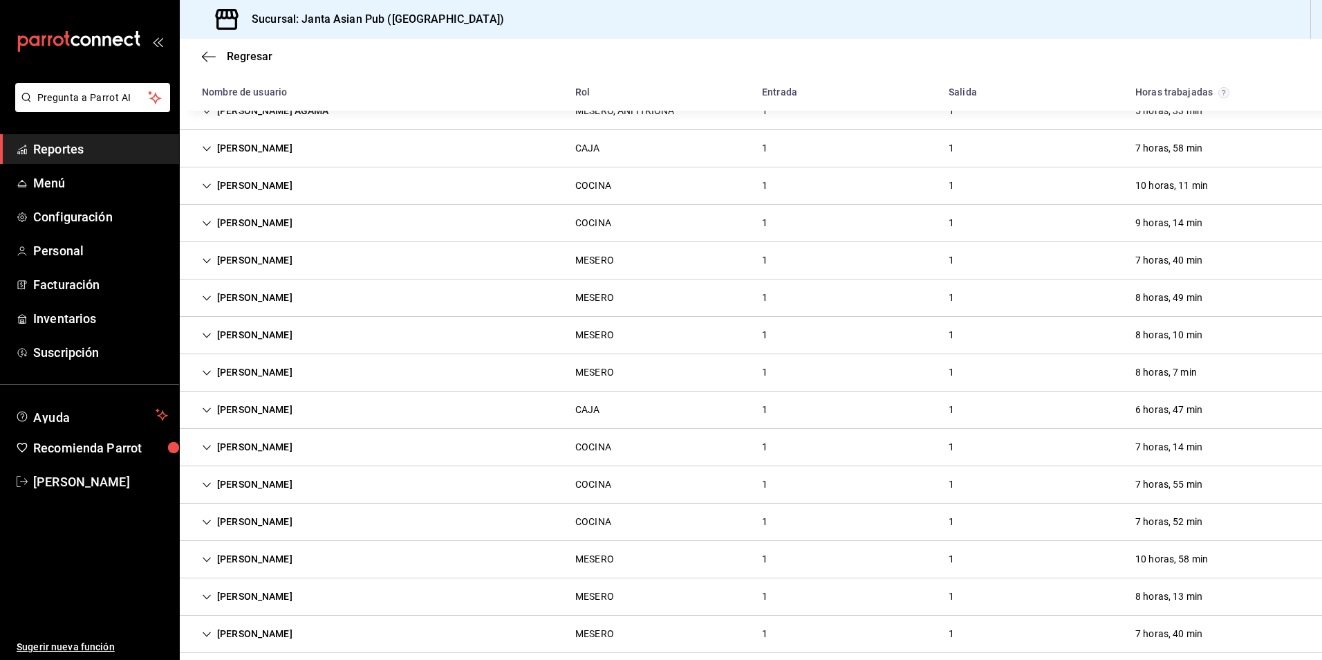
click at [656, 281] on div "[PERSON_NAME] MESERO 1 1 8 horas, 49 min" at bounding box center [751, 297] width 1142 height 37
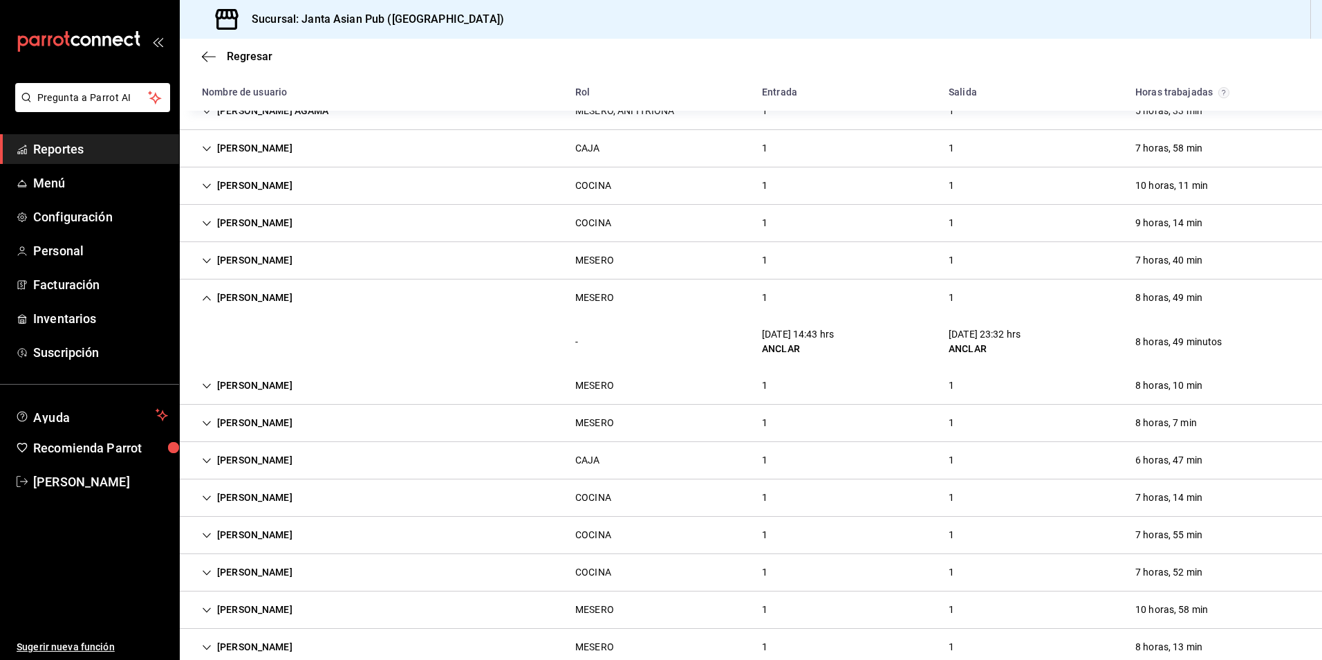
click at [604, 307] on div "MESERO" at bounding box center [594, 298] width 61 height 26
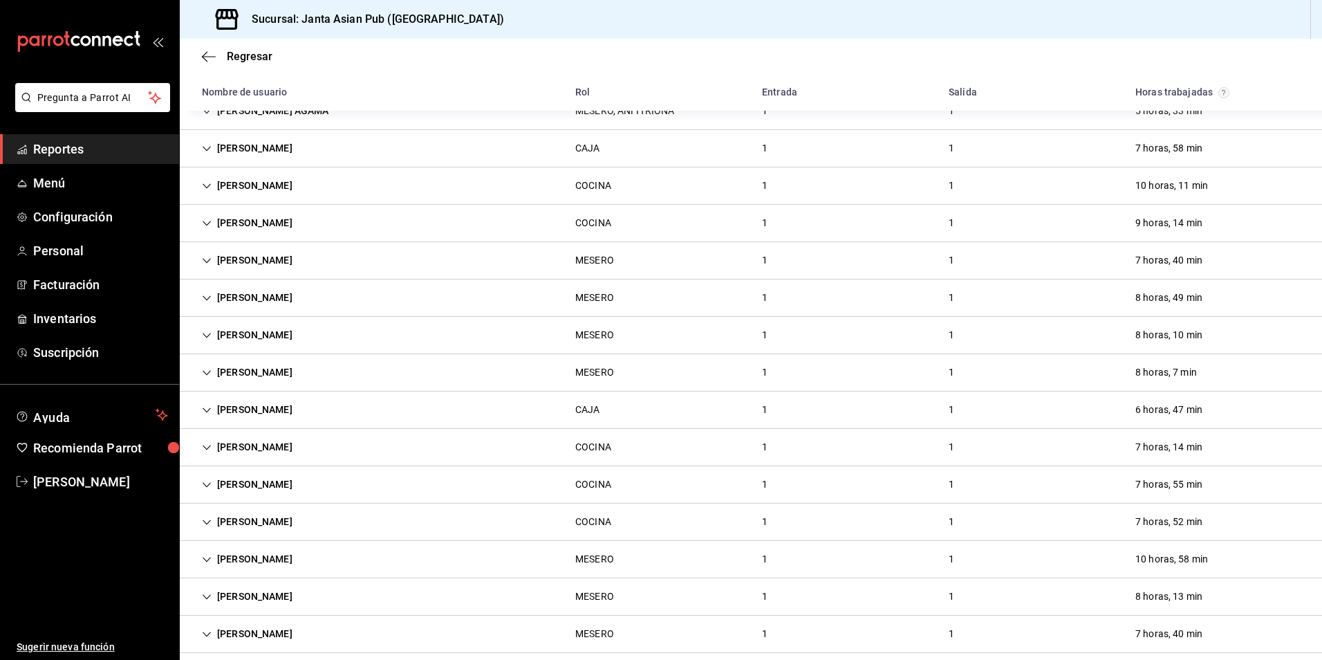
click at [593, 335] on div "MESERO" at bounding box center [594, 335] width 39 height 15
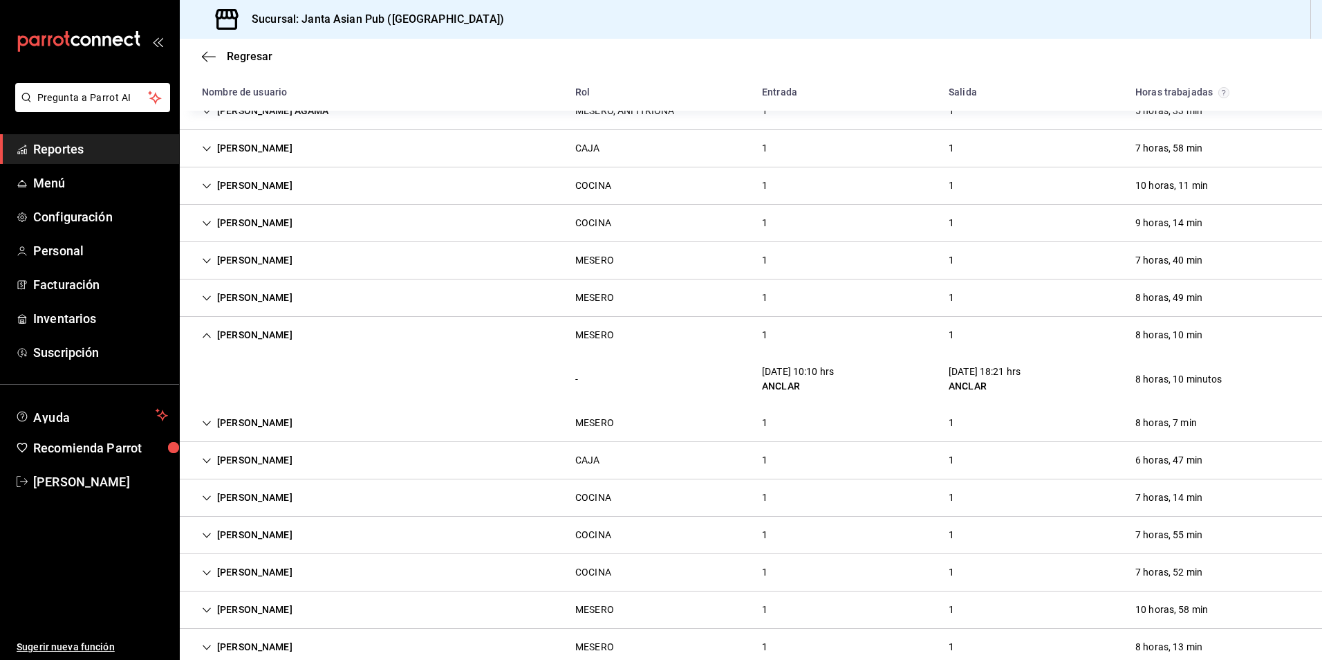
click at [556, 425] on div "[PERSON_NAME] 1 1 8 horas, 7 min" at bounding box center [751, 423] width 1142 height 37
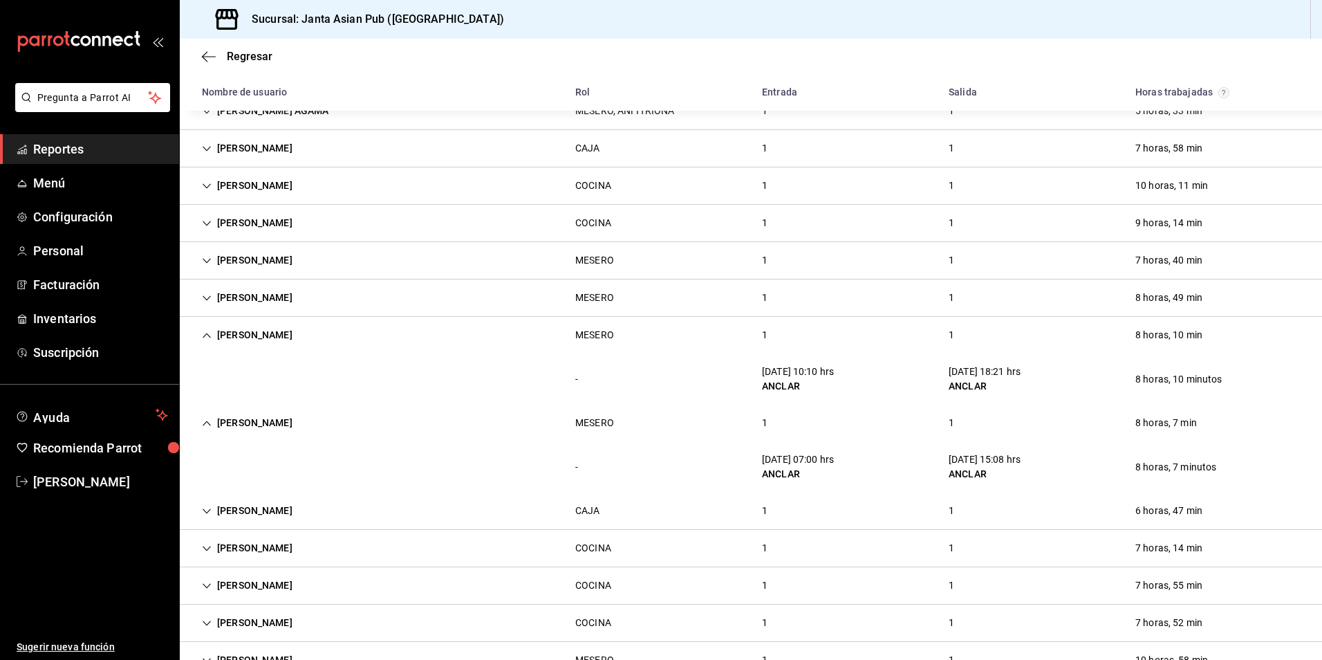
click at [534, 344] on div "[PERSON_NAME] MESERO 1 1 8 horas, 10 min" at bounding box center [751, 335] width 1142 height 37
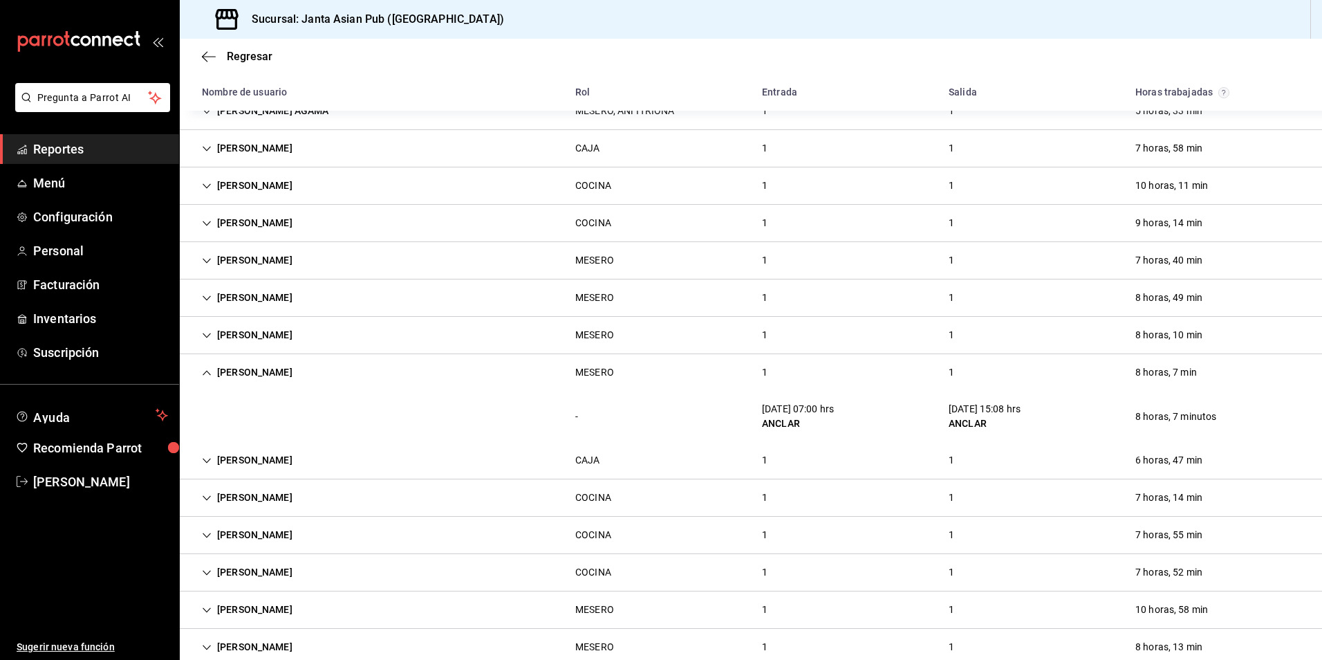
click at [543, 367] on div "[PERSON_NAME] 1 1 8 horas, 7 min" at bounding box center [751, 372] width 1142 height 37
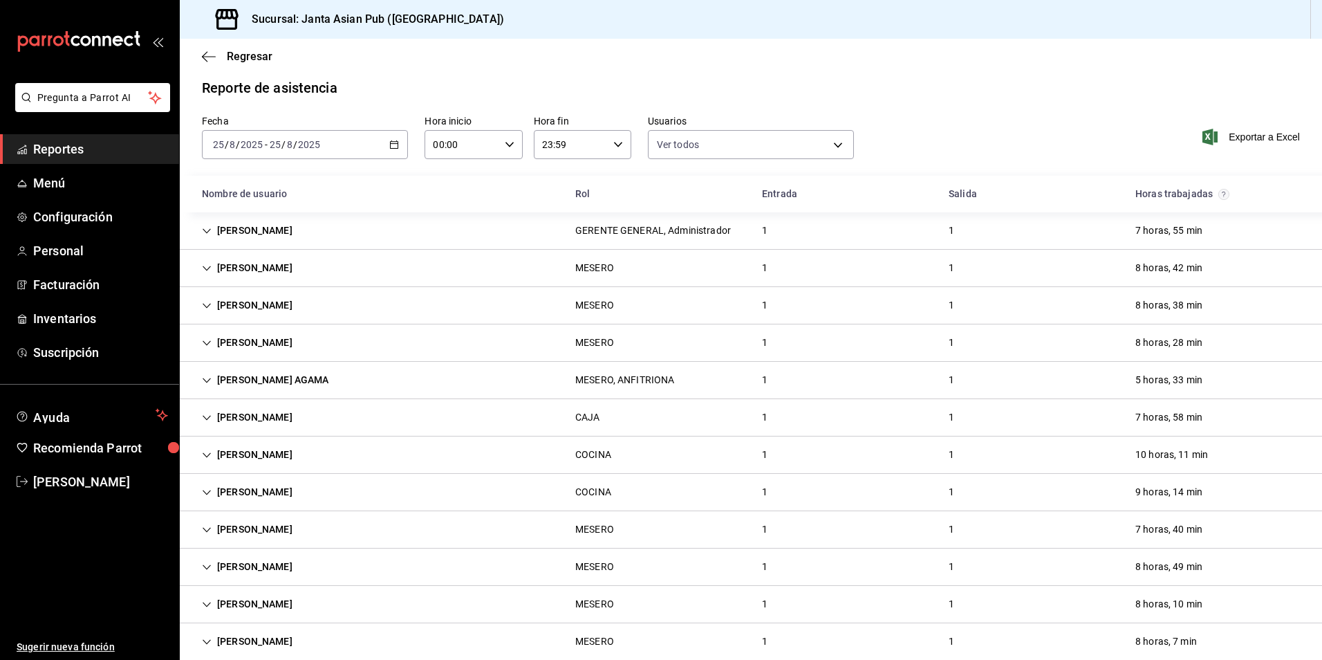
scroll to position [0, 0]
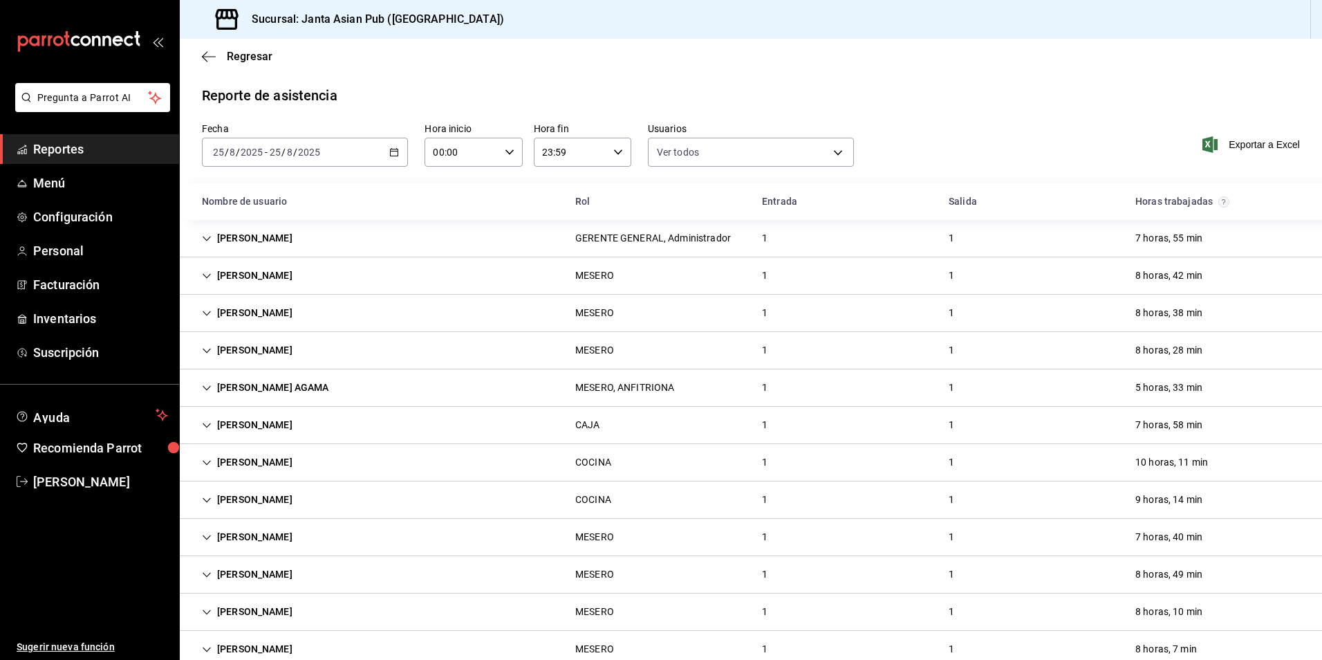
click at [373, 140] on div "[DATE] [DATE] - [DATE] [DATE]" at bounding box center [305, 152] width 206 height 29
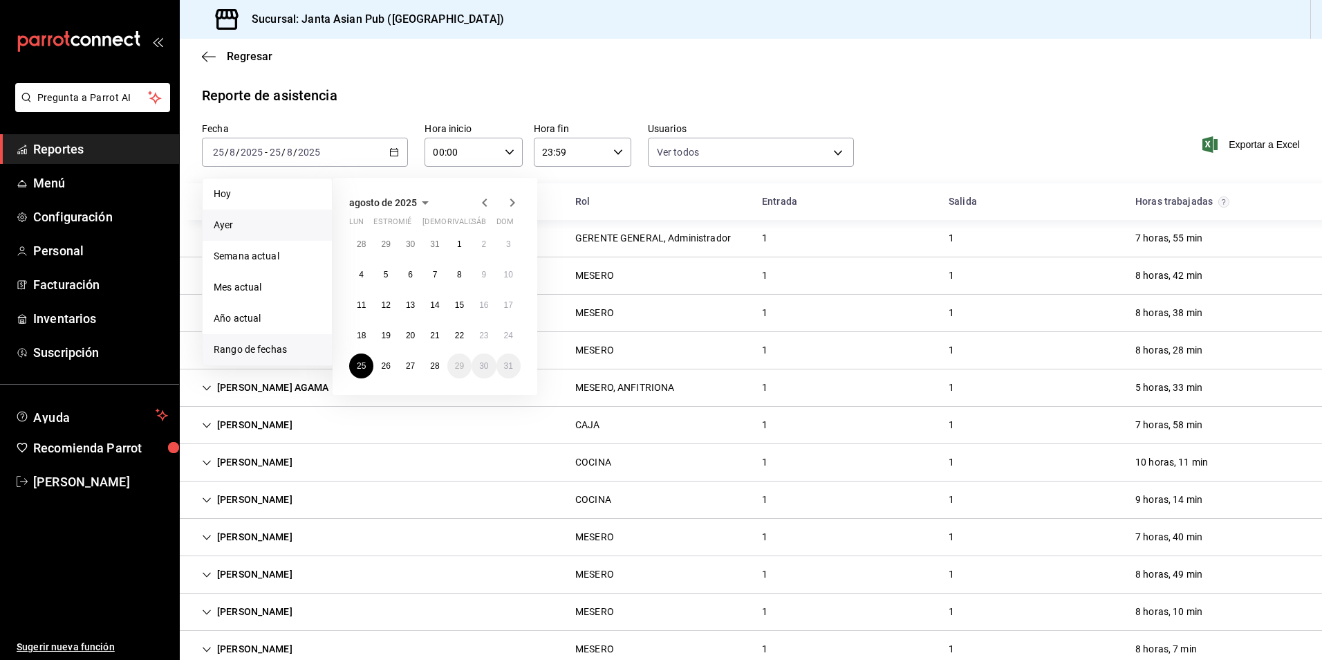
click at [267, 226] on span "Ayer" at bounding box center [267, 225] width 107 height 15
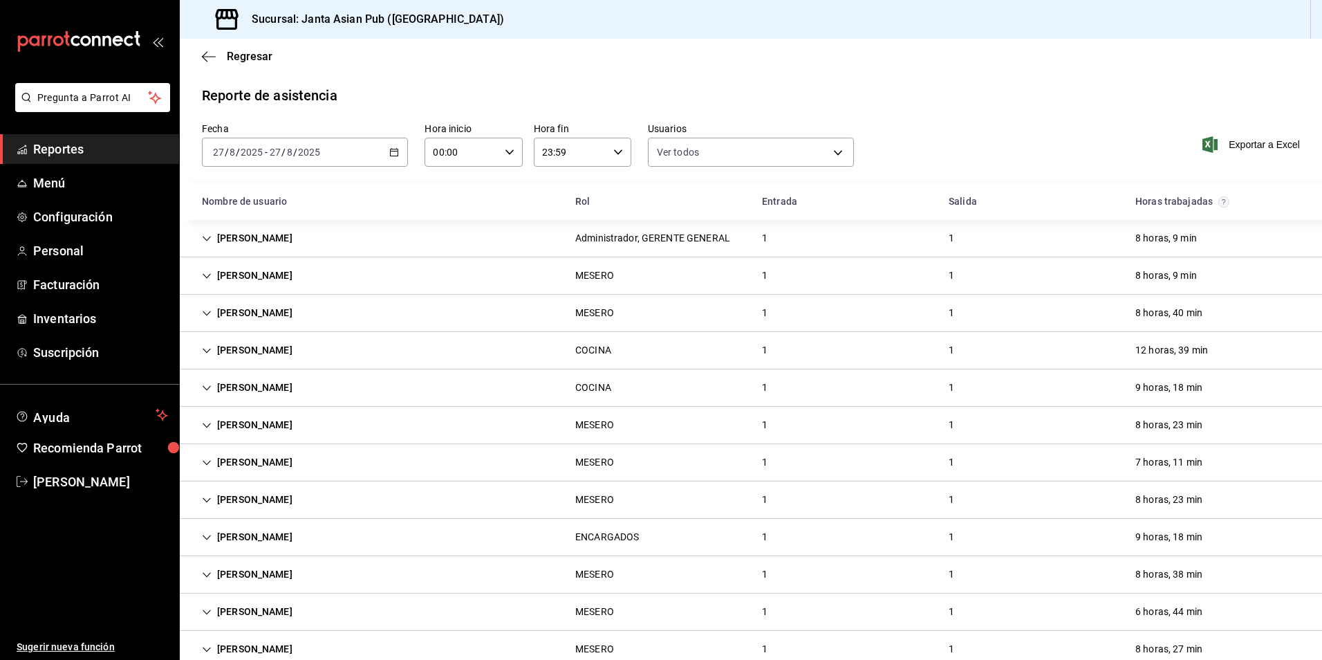
click at [321, 467] on div "[PERSON_NAME] MESERO 1 1 7 horas, 11 min" at bounding box center [751, 462] width 1142 height 37
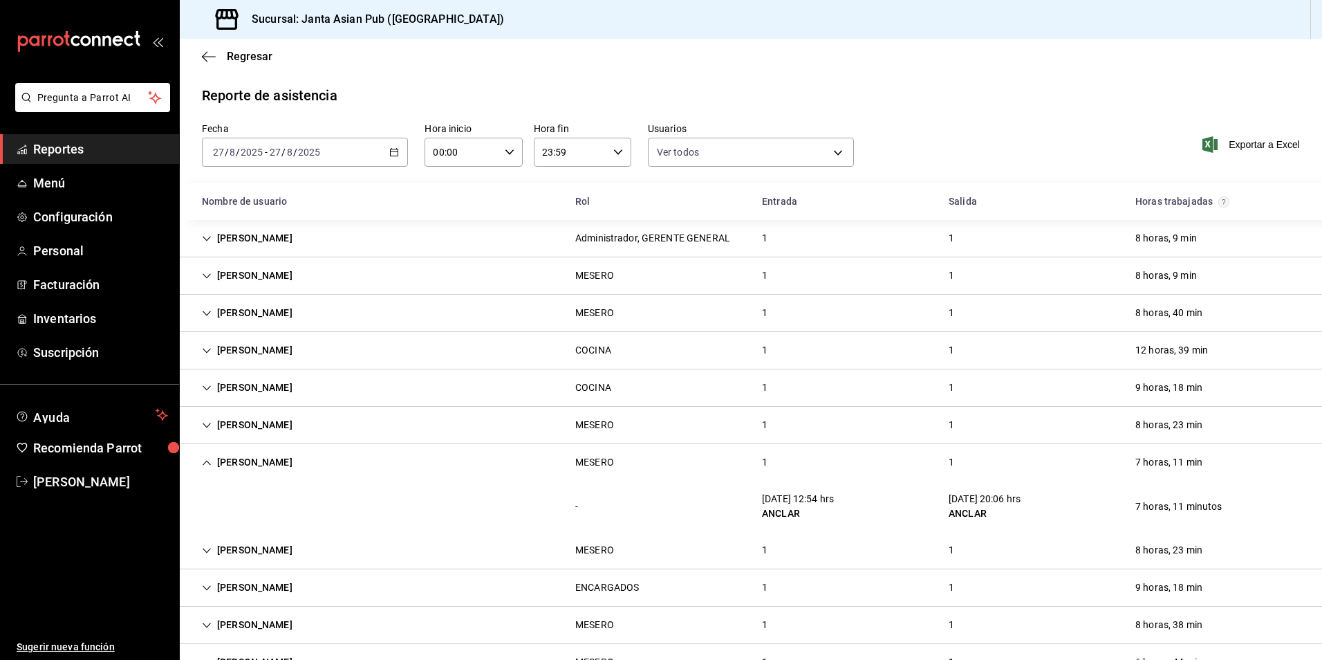
click at [322, 153] on div "[DATE] [DATE] - [DATE] [DATE]" at bounding box center [305, 152] width 206 height 29
click at [272, 198] on span "Hoy" at bounding box center [267, 194] width 107 height 15
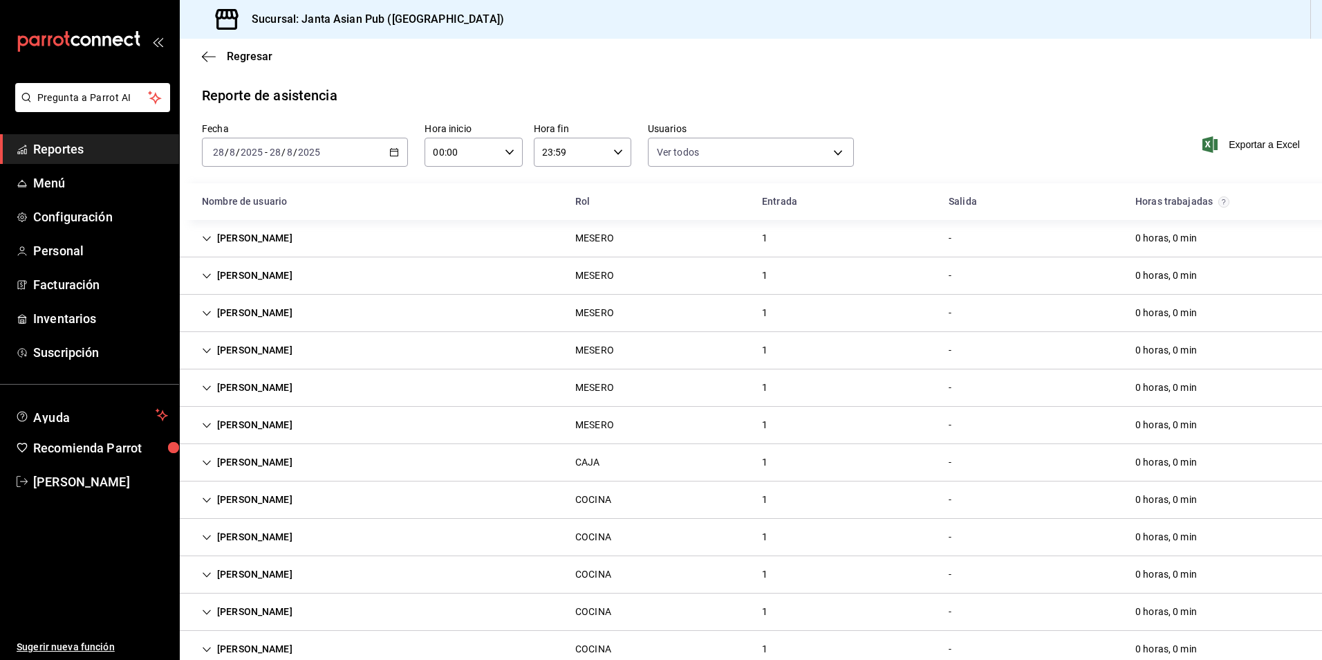
click at [610, 252] on div "[PERSON_NAME] MESERO 1 - 0 horas, 0 min" at bounding box center [751, 238] width 1142 height 37
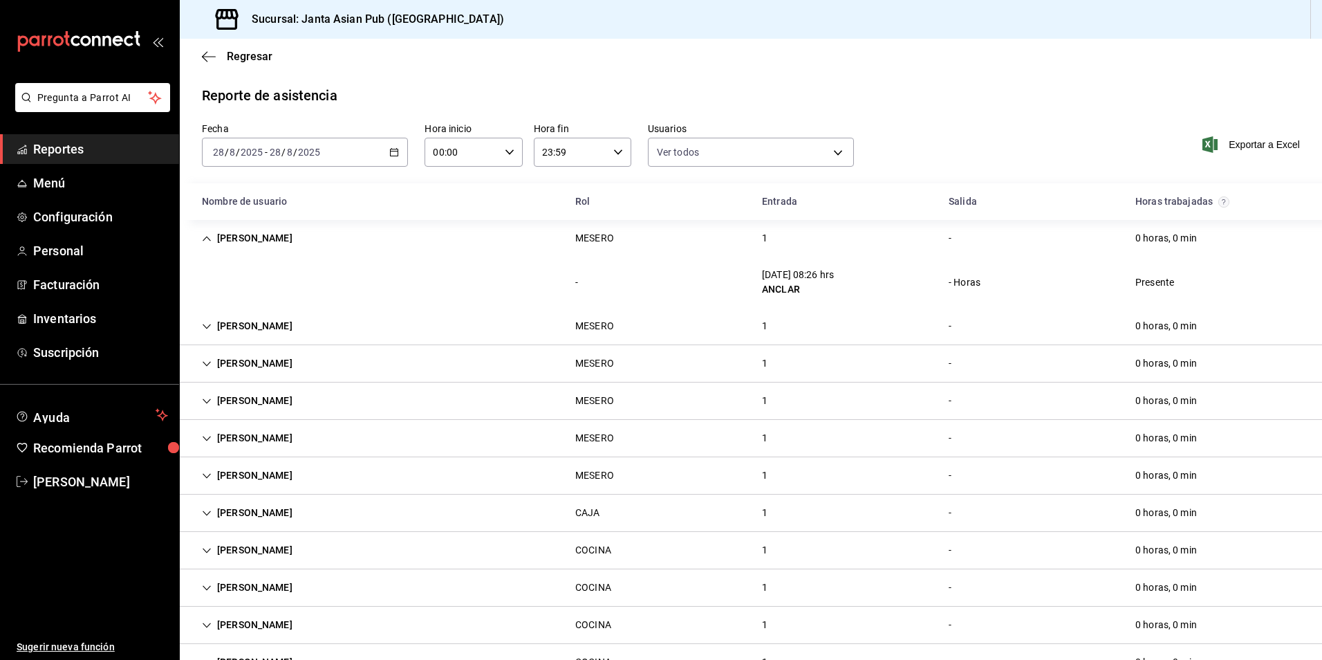
click at [599, 239] on div "MESERO" at bounding box center [594, 238] width 39 height 15
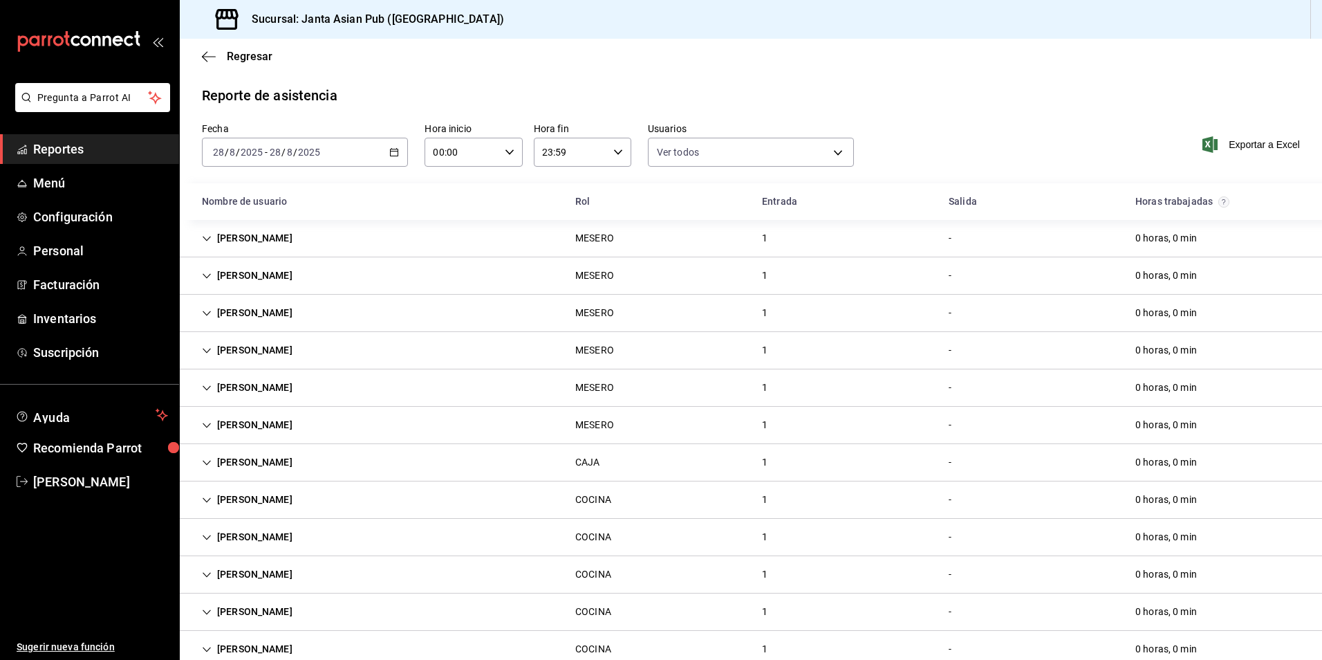
click at [590, 264] on div "MESERO" at bounding box center [594, 276] width 61 height 26
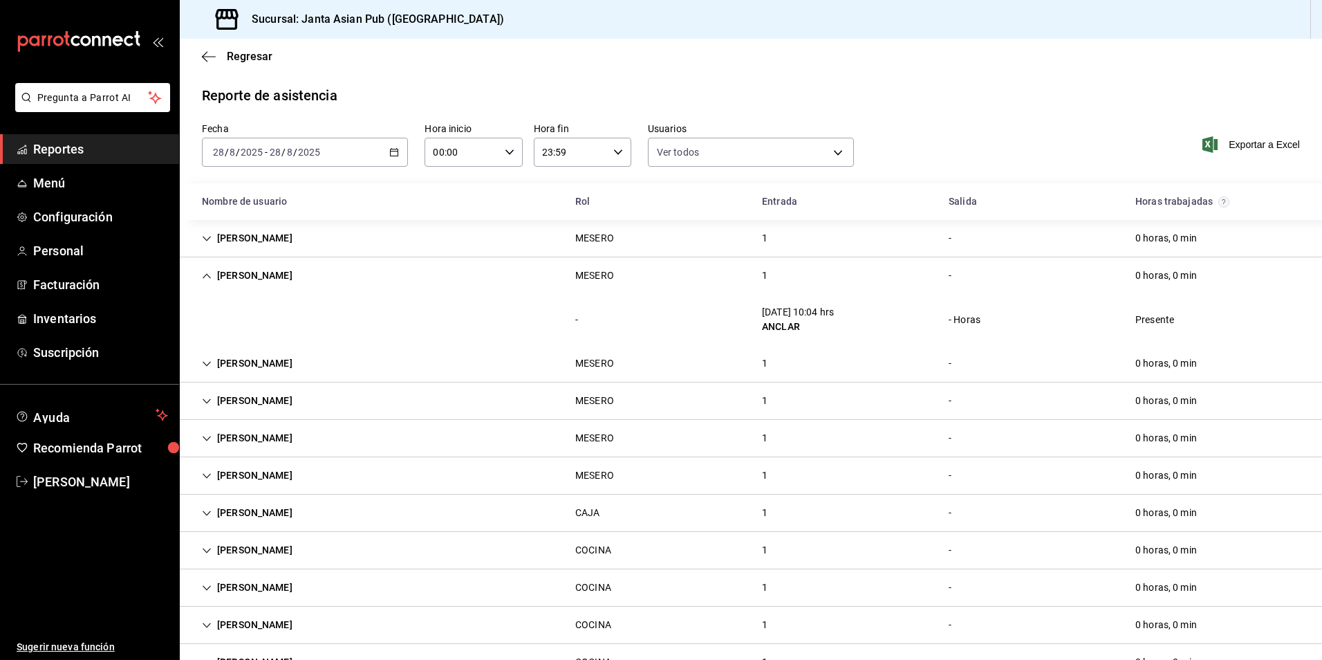
click at [581, 280] on div "MESERO" at bounding box center [594, 275] width 39 height 15
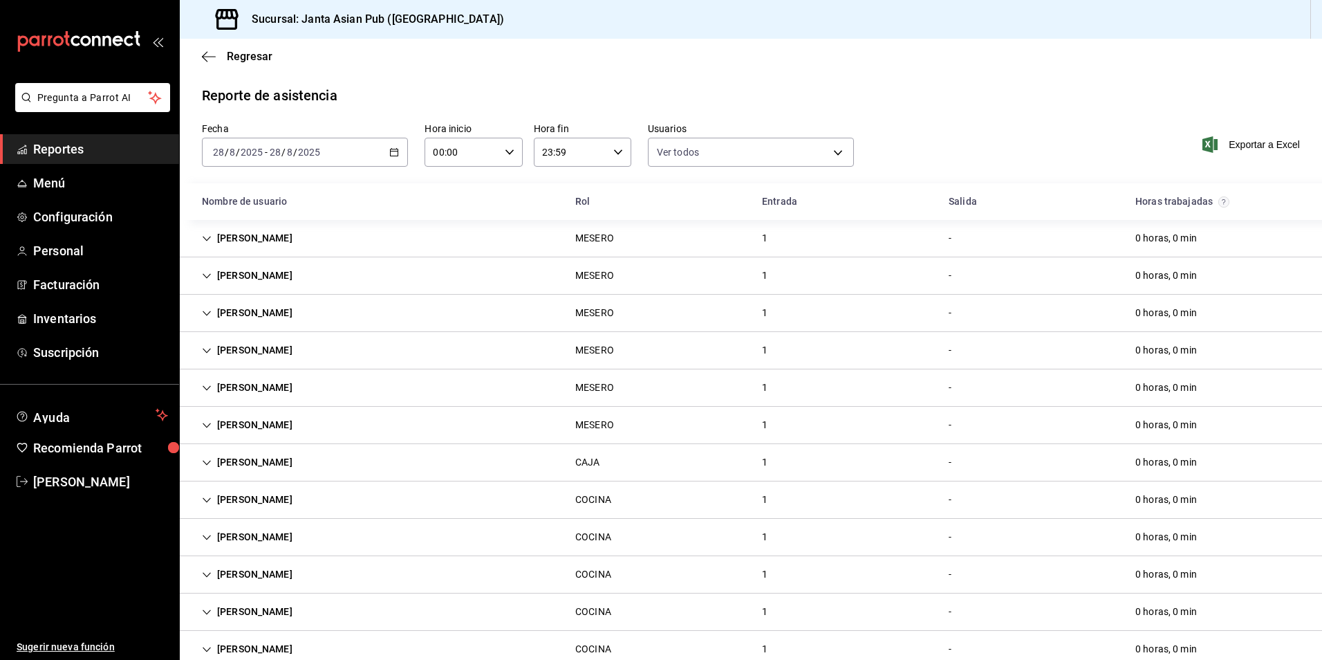
click at [598, 317] on div "MESERO" at bounding box center [594, 313] width 39 height 15
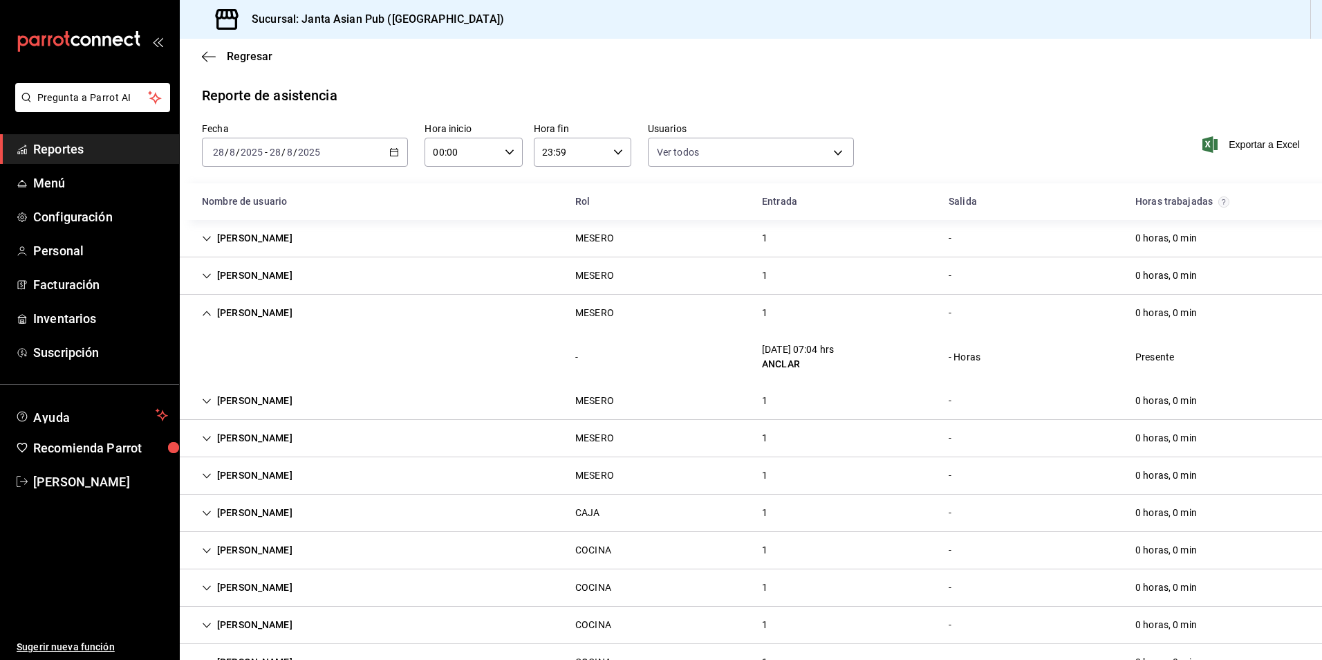
click at [581, 313] on div "MESERO" at bounding box center [594, 313] width 39 height 15
